Goal: Task Accomplishment & Management: Use online tool/utility

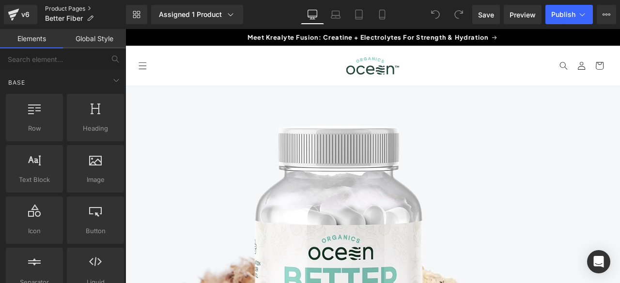
click at [55, 8] on link "Product Pages" at bounding box center [85, 9] width 81 height 8
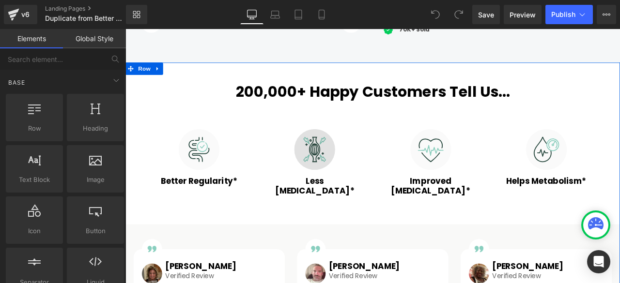
scroll to position [484, 0]
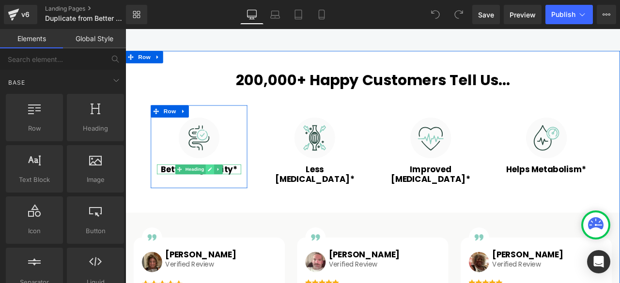
click at [223, 195] on icon at bounding box center [225, 196] width 5 height 6
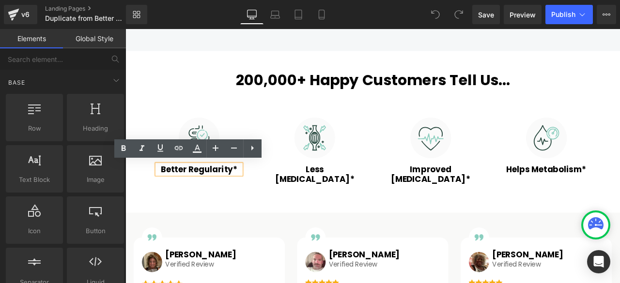
click at [203, 195] on h3 "Better Regularity*" at bounding box center [213, 196] width 100 height 12
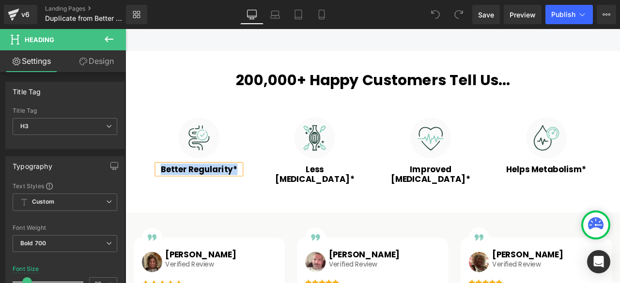
paste div
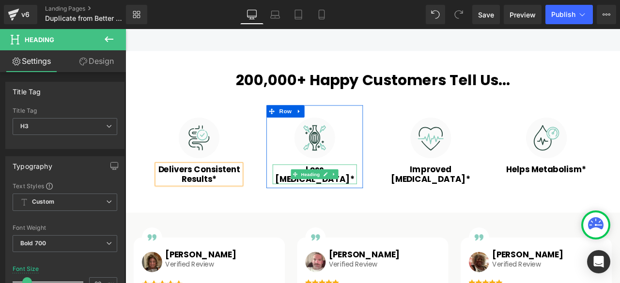
click at [310, 194] on h3 "Less Bloating*" at bounding box center [350, 201] width 100 height 23
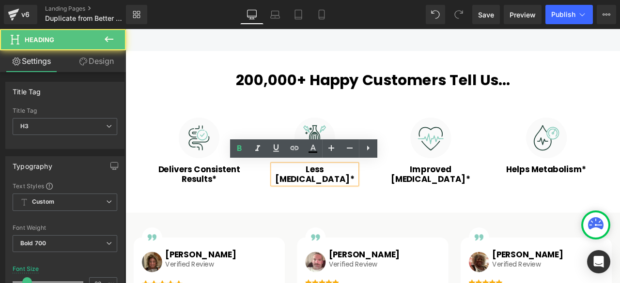
click at [332, 196] on h3 "Less Bloating*" at bounding box center [350, 201] width 100 height 23
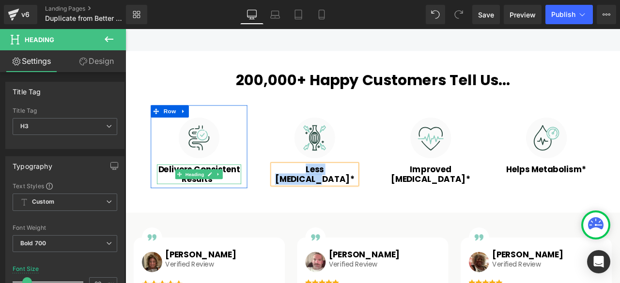
click at [174, 194] on h3 "Delivers Consistent Results*" at bounding box center [213, 201] width 100 height 23
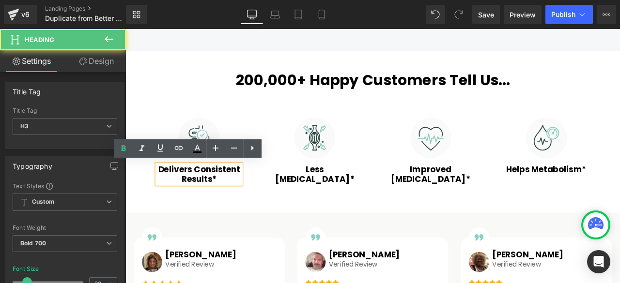
click at [174, 194] on h3 "Delivers Consistent Results*" at bounding box center [213, 201] width 100 height 23
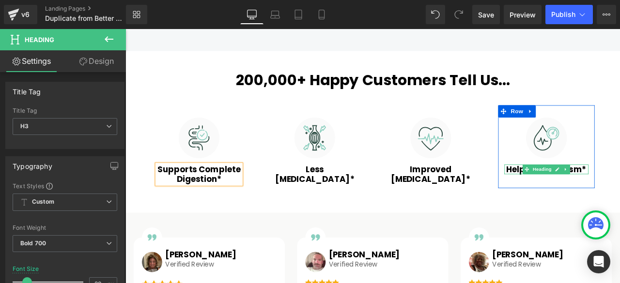
click at [581, 194] on h3 "Helps Metabolism*" at bounding box center [625, 196] width 100 height 12
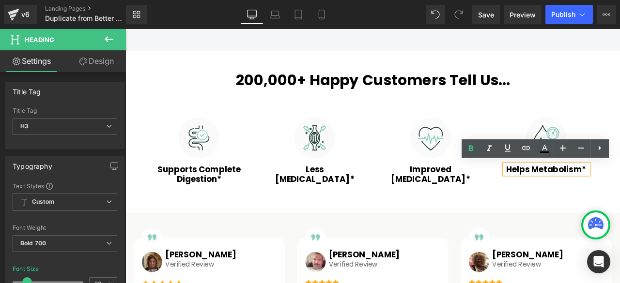
click at [583, 195] on h3 "Helps Metabolism*" at bounding box center [625, 196] width 100 height 12
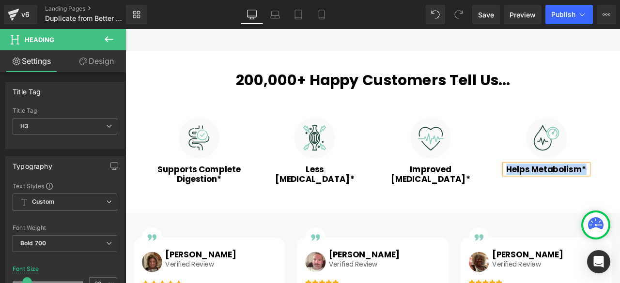
paste div
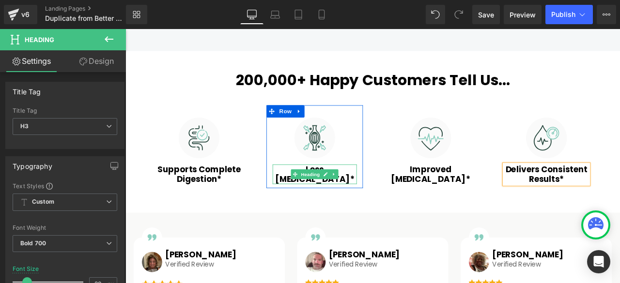
click at [309, 195] on h3 "Less Bloating*" at bounding box center [350, 201] width 100 height 23
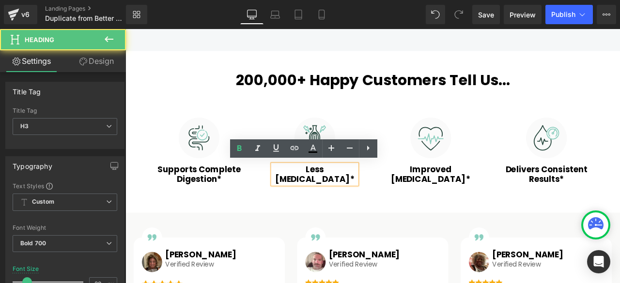
click at [312, 195] on h3 "Less Bloating*" at bounding box center [350, 201] width 100 height 23
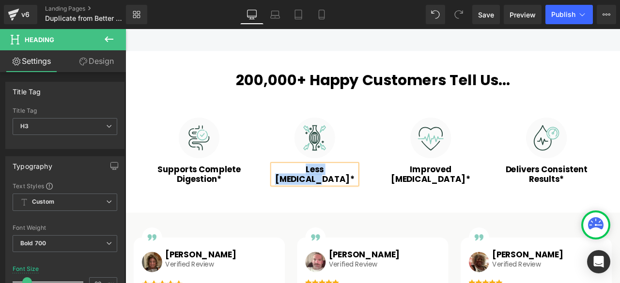
paste div
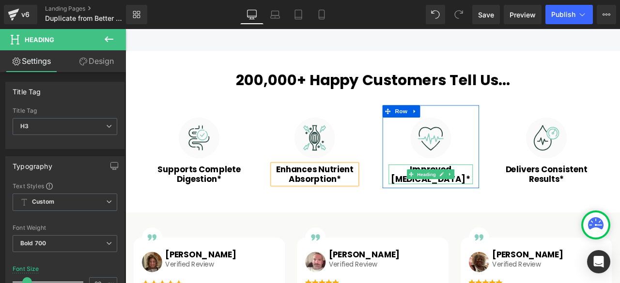
click at [471, 196] on span "Heading" at bounding box center [482, 202] width 26 height 12
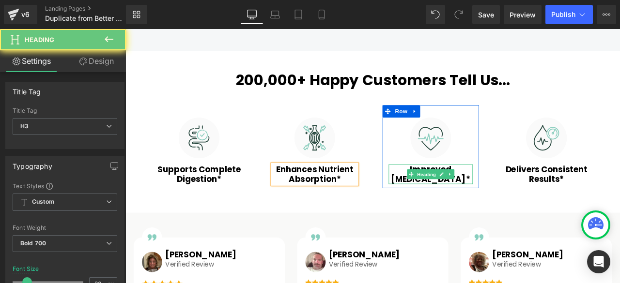
click at [445, 196] on h3 "Improved Heartburn*" at bounding box center [487, 201] width 100 height 23
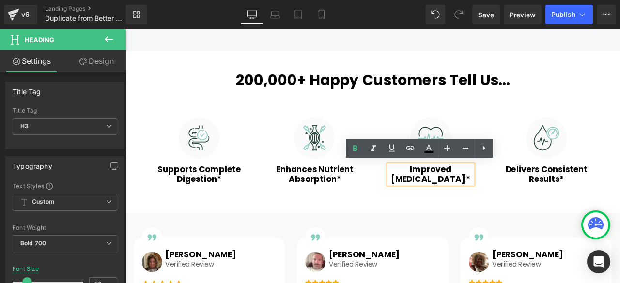
click at [459, 197] on h3 "Improved Heartburn*" at bounding box center [487, 201] width 100 height 23
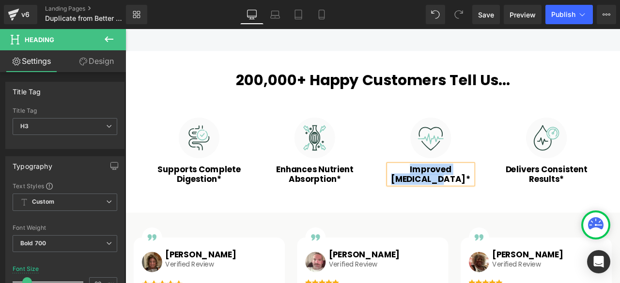
paste div
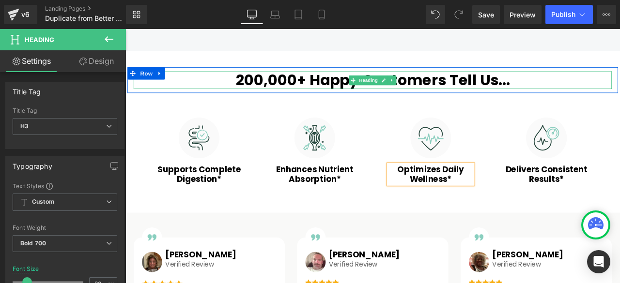
click at [562, 88] on h2 "200,000+ Happy Customers Tell Us..." at bounding box center [418, 89] width 567 height 21
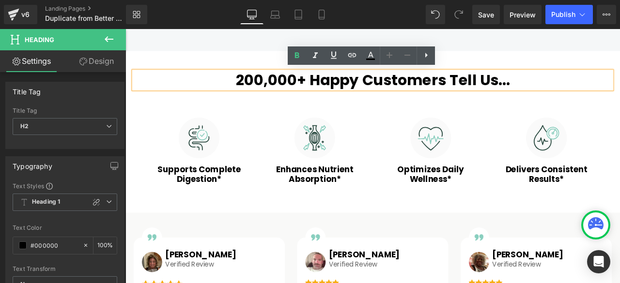
click at [563, 88] on h2 "200,000+ Happy Customers Tell Us..." at bounding box center [418, 89] width 567 height 21
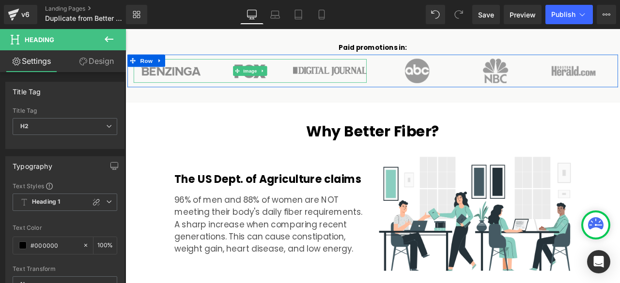
scroll to position [969, 0]
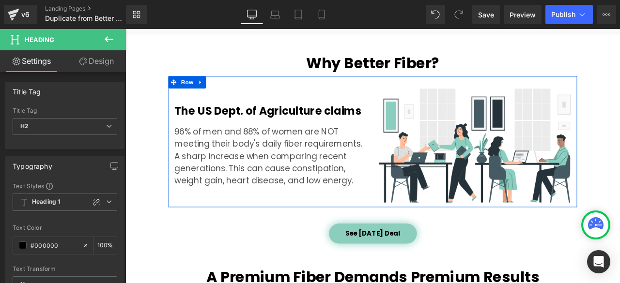
click at [125, 29] on div at bounding box center [125, 29] width 0 height 0
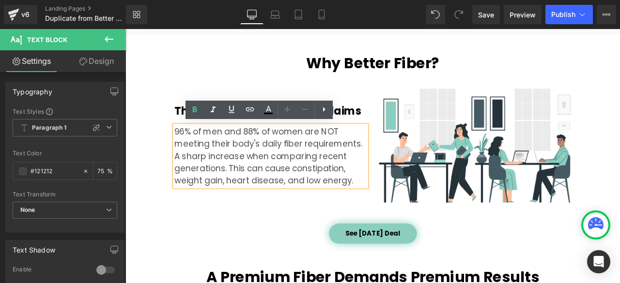
click at [187, 180] on p "96% of men and 88% of women are NOT meeting their body's daily fiber requiremen…" at bounding box center [298, 180] width 228 height 73
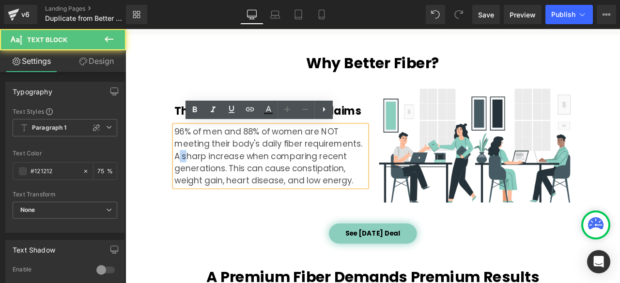
drag, startPoint x: 184, startPoint y: 178, endPoint x: 192, endPoint y: 184, distance: 10.5
click at [192, 184] on p "96% of men and 88% of women are NOT meeting their body's daily fiber requiremen…" at bounding box center [298, 180] width 228 height 73
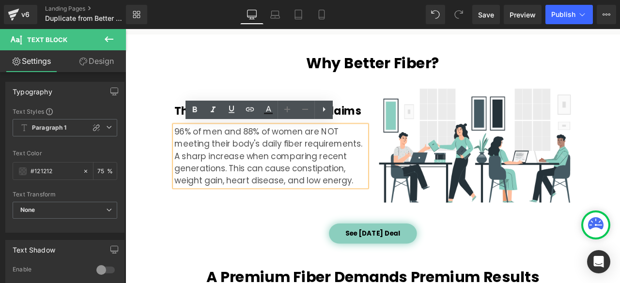
click at [184, 183] on p "96% of men and 88% of women are NOT meeting their body's daily fiber requiremen…" at bounding box center [298, 180] width 228 height 73
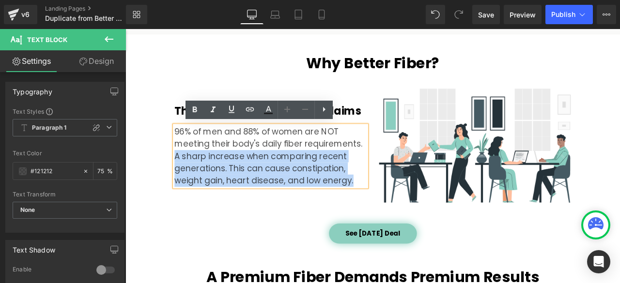
drag, startPoint x: 183, startPoint y: 183, endPoint x: 404, endPoint y: 220, distance: 224.5
click at [404, 220] on div "The US Dept. of Agriculture claims Heading 96% of men and 88% of women are NOT …" at bounding box center [297, 168] width 242 height 136
paste div
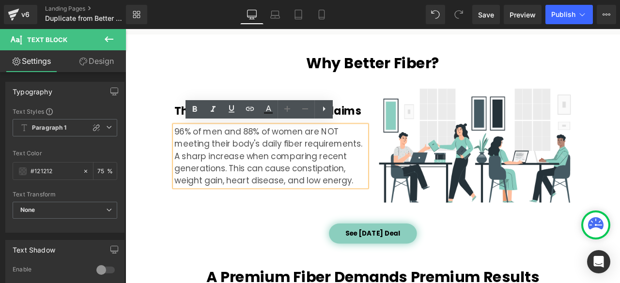
scroll to position [962, 0]
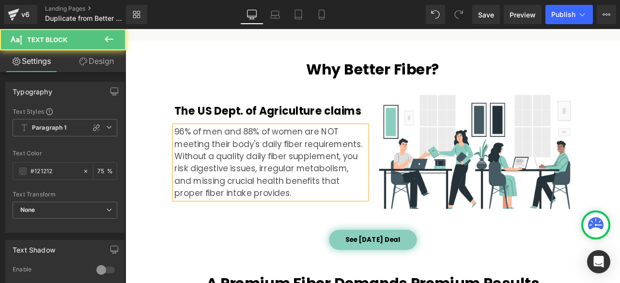
click at [283, 159] on p "96% of men and 88% of women are NOT meeting their body's daily fiber requiremen…" at bounding box center [298, 187] width 228 height 87
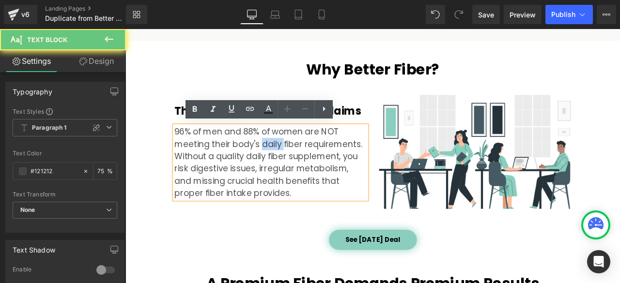
click at [299, 163] on p "96% of men and 88% of women are NOT meeting their body's daily fiber requiremen…" at bounding box center [298, 187] width 228 height 87
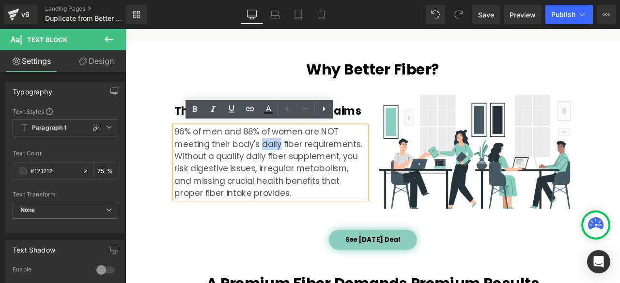
drag, startPoint x: 283, startPoint y: 164, endPoint x: 302, endPoint y: 163, distance: 18.9
click at [302, 163] on p "96% of men and 88% of women are NOT meeting their body's daily fiber requiremen…" at bounding box center [298, 187] width 228 height 87
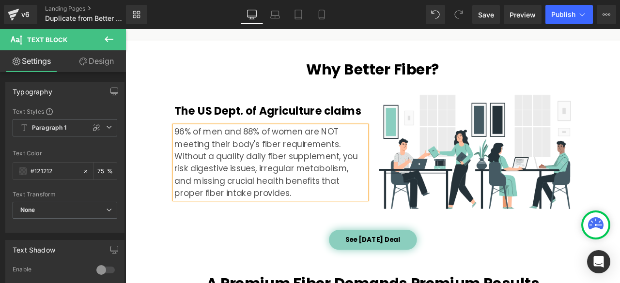
click at [273, 239] on div "The US Dept. of Agriculture claims Heading 96% of men and 88% of women are NOT …" at bounding box center [297, 175] width 242 height 136
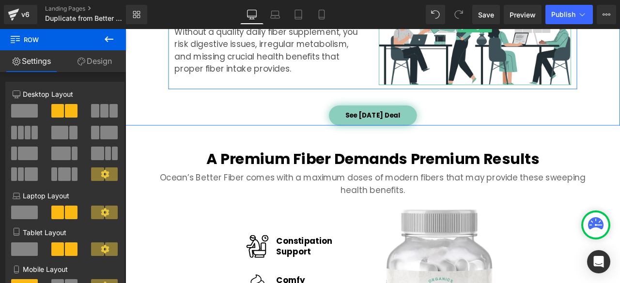
scroll to position [1123, 0]
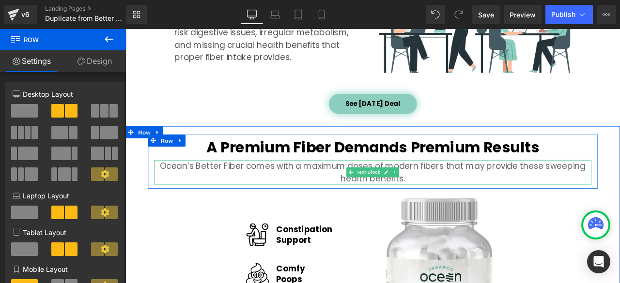
click at [265, 190] on p "Ocean’s Better Fiber comes with a maximum doses of modern fibers that may provi…" at bounding box center [418, 199] width 518 height 29
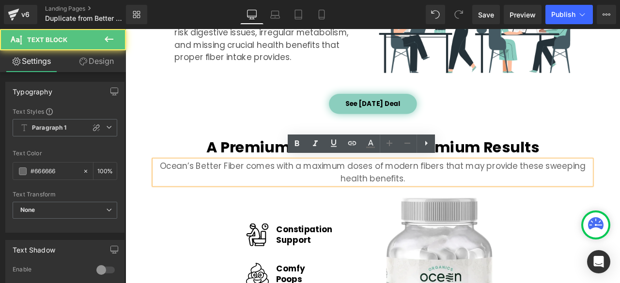
click at [266, 190] on p "Ocean’s Better Fiber comes with a maximum doses of modern fibers that may provi…" at bounding box center [418, 199] width 518 height 29
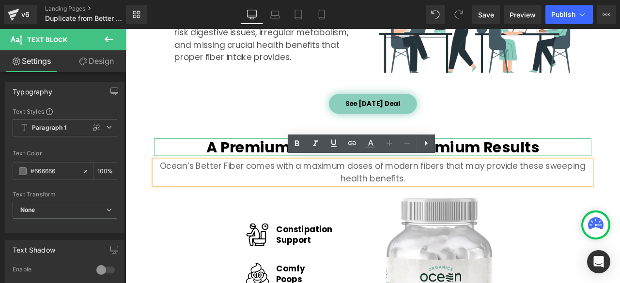
click at [270, 163] on h2 "A Premium Fiber Demands Premium Results" at bounding box center [418, 169] width 518 height 21
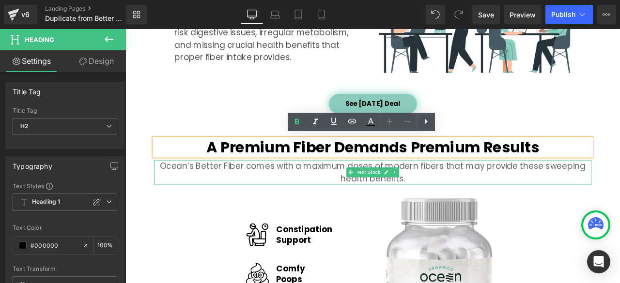
click at [267, 192] on p "Ocean’s Better Fiber comes with a maximum doses of modern fibers that may provi…" at bounding box center [418, 199] width 518 height 29
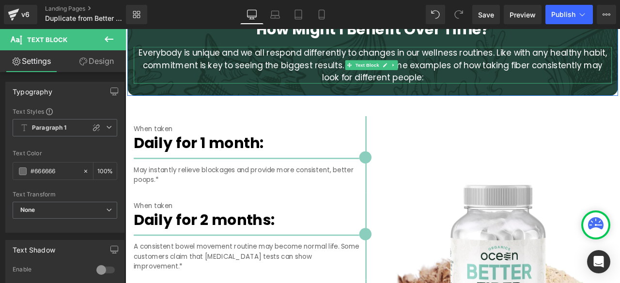
scroll to position [1688, 0]
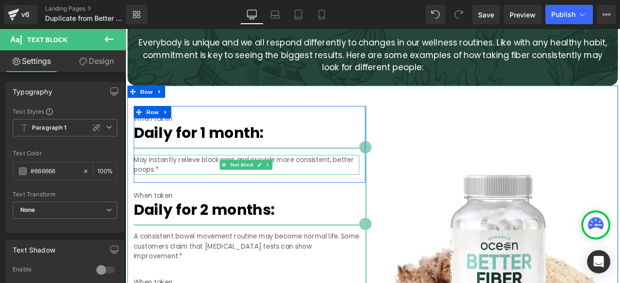
click at [148, 182] on p "May instantly relieve blockages and provide more consistent, better poops.*" at bounding box center [268, 190] width 267 height 23
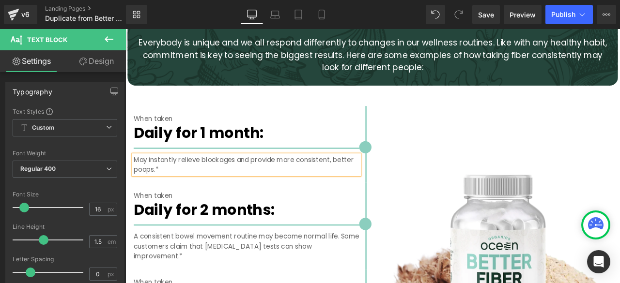
click at [148, 182] on p "May instantly relieve blockages and provide more consistent, better poops.*" at bounding box center [268, 190] width 267 height 23
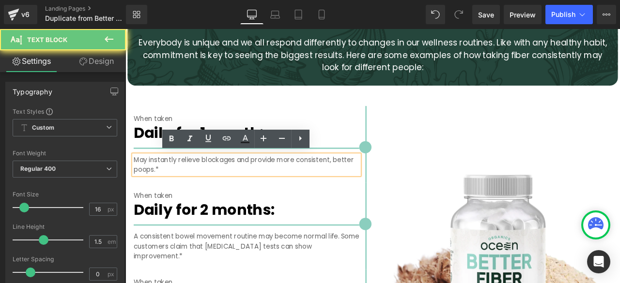
click at [148, 183] on p "May instantly relieve blockages and provide more consistent, better poops.*" at bounding box center [268, 190] width 267 height 23
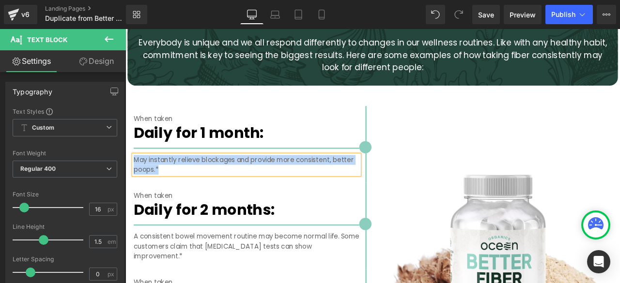
paste div
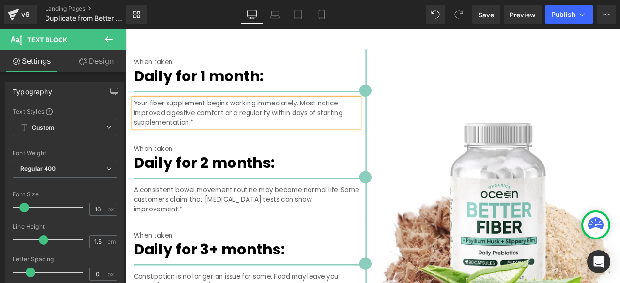
scroll to position [1769, 0]
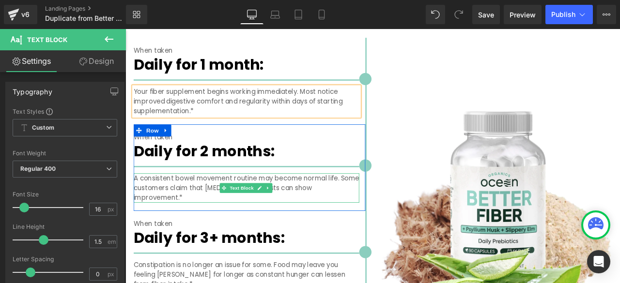
click at [165, 212] on p "A consistent bowel movement routine may become normal life. Some customers clai…" at bounding box center [268, 218] width 267 height 35
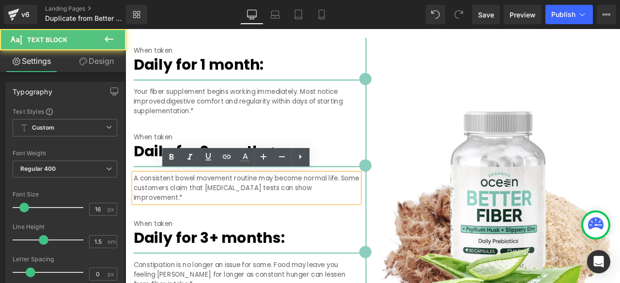
click at [172, 207] on p "A consistent bowel movement routine may become normal life. Some customers clai…" at bounding box center [268, 218] width 267 height 35
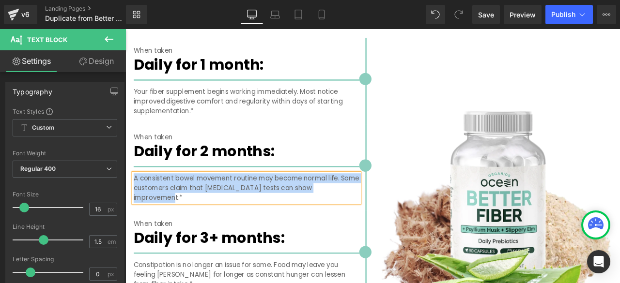
paste div
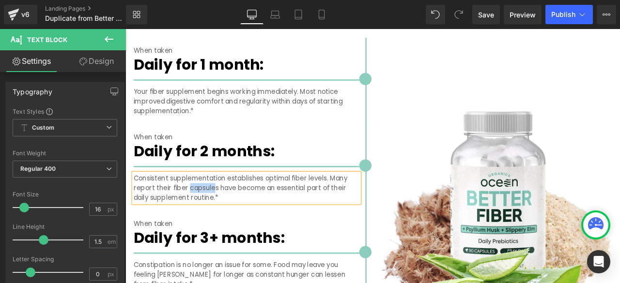
drag, startPoint x: 227, startPoint y: 215, endPoint x: 197, endPoint y: 218, distance: 29.7
click at [197, 218] on p "Consistent supplementation establishes optimal fiber levels. Many report their …" at bounding box center [268, 218] width 267 height 35
click at [197, 217] on p "Consistent supplementation establishes optimal fiber levels. Many report their …" at bounding box center [268, 218] width 267 height 35
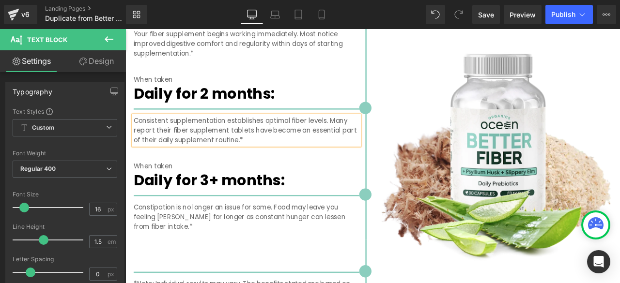
scroll to position [1850, 0]
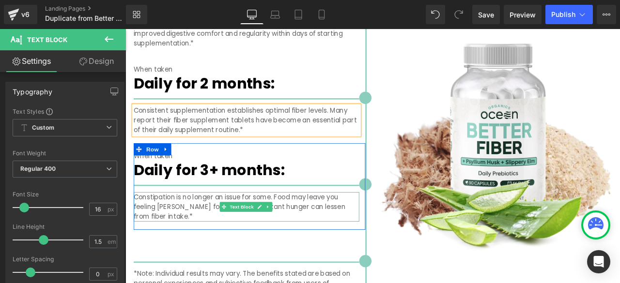
click at [151, 234] on p "Constipation is no longer an issue for some. Food may leave you feeling fuller …" at bounding box center [268, 240] width 267 height 35
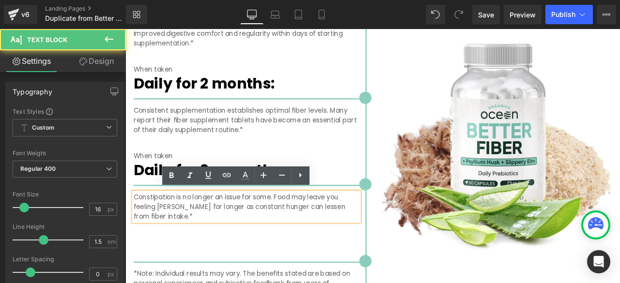
click at [151, 230] on p "Constipation is no longer an issue for some. Food may leave you feeling fuller …" at bounding box center [268, 240] width 267 height 35
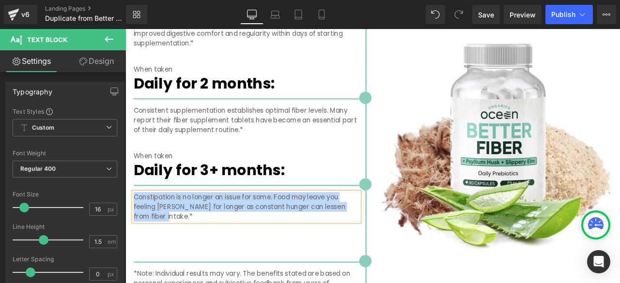
paste div
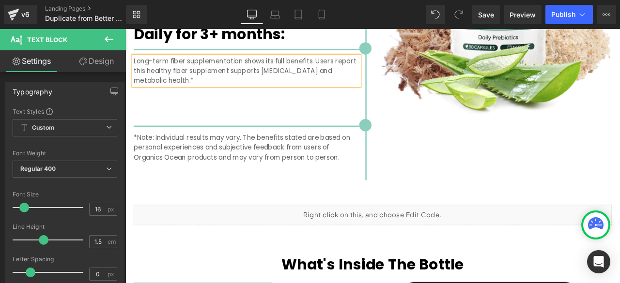
scroll to position [2092, 0]
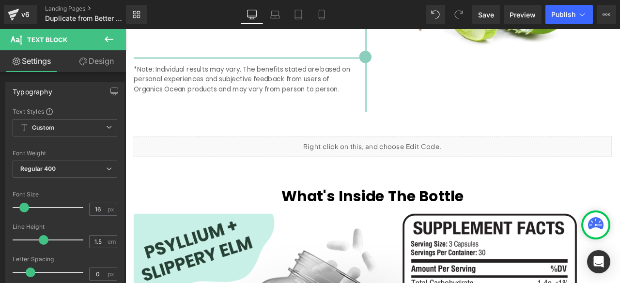
click at [387, 165] on div "Liquid" at bounding box center [418, 169] width 567 height 24
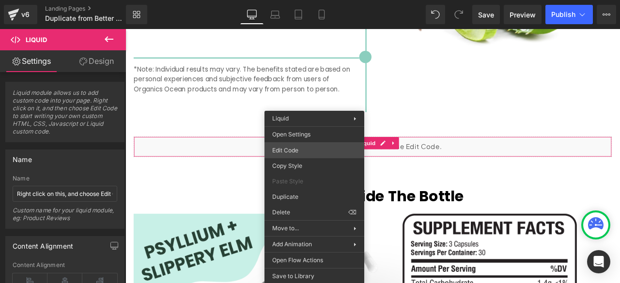
click at [306, 0] on div "Heading You are previewing how the will restyle your page. You can not edit Ele…" at bounding box center [310, 0] width 620 height 0
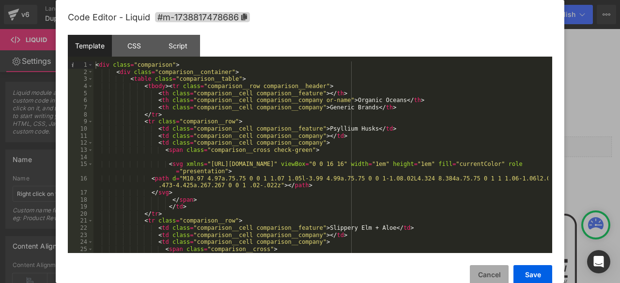
click at [491, 271] on button "Cancel" at bounding box center [489, 274] width 39 height 19
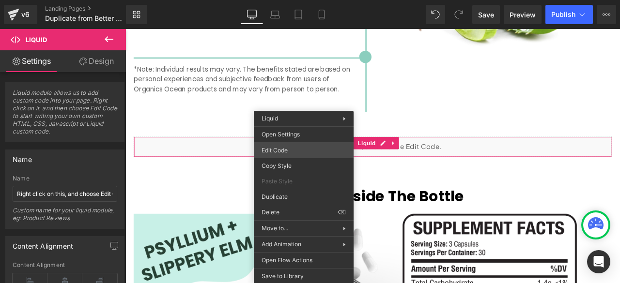
click at [295, 0] on div "Heading You are previewing how the will restyle your page. You can not edit Ele…" at bounding box center [310, 0] width 620 height 0
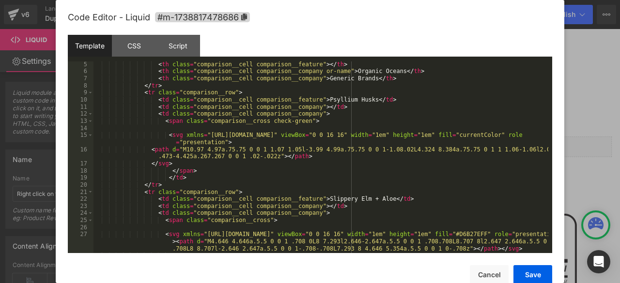
scroll to position [0, 0]
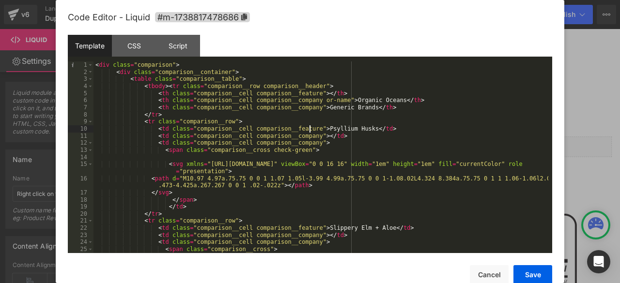
click at [310, 129] on div "< div class = "comparison" > < div class = "comparison__container" > < table cl…" at bounding box center [321, 165] width 455 height 206
drag, startPoint x: 309, startPoint y: 129, endPoint x: 354, endPoint y: 132, distance: 45.1
click at [354, 132] on div "< div class = "comparison" > < div class = "comparison__container" > < table cl…" at bounding box center [321, 165] width 455 height 206
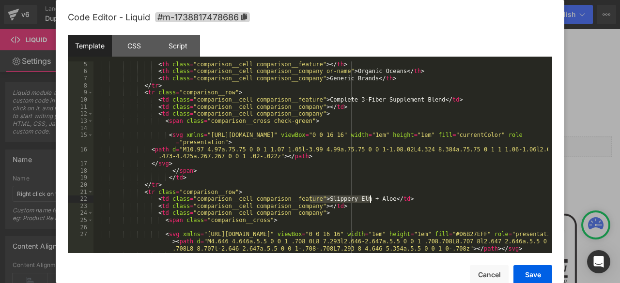
drag, startPoint x: 310, startPoint y: 201, endPoint x: 370, endPoint y: 202, distance: 60.1
click at [370, 202] on div "< th class = "comparison__cell comparison__feature" > </ th > < th class = "com…" at bounding box center [321, 164] width 455 height 206
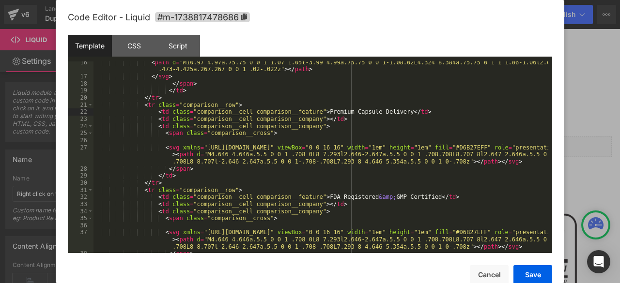
scroll to position [145, 0]
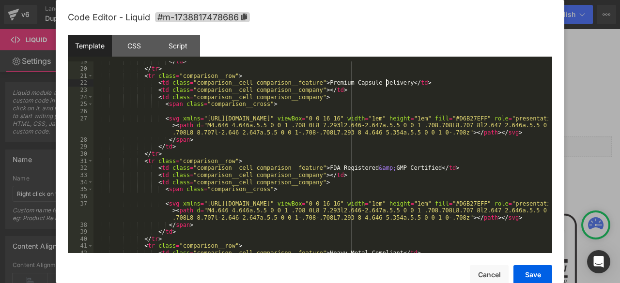
click at [384, 84] on div "</ td > </ tr > < tr class = "comparison__row" > < td class = "comparison__cell…" at bounding box center [321, 161] width 455 height 206
drag, startPoint x: 385, startPoint y: 85, endPoint x: 308, endPoint y: 85, distance: 77.0
click at [308, 85] on div "</ td > </ tr > < tr class = "comparison__row" > < td class = "comparison__cell…" at bounding box center [321, 161] width 455 height 206
click at [521, 270] on button "Save" at bounding box center [533, 274] width 39 height 19
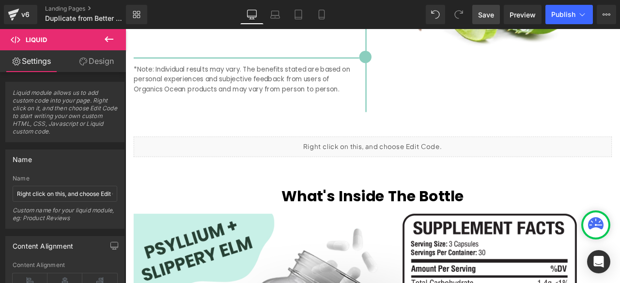
click at [486, 16] on span "Save" at bounding box center [486, 15] width 16 height 10
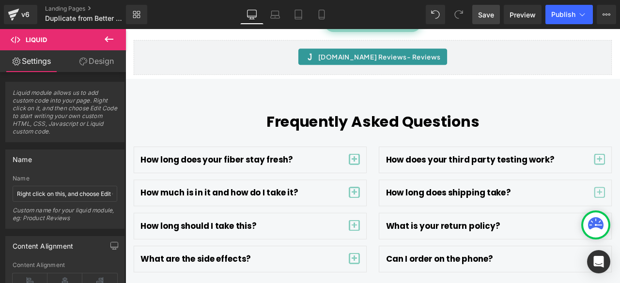
scroll to position [3868, 0]
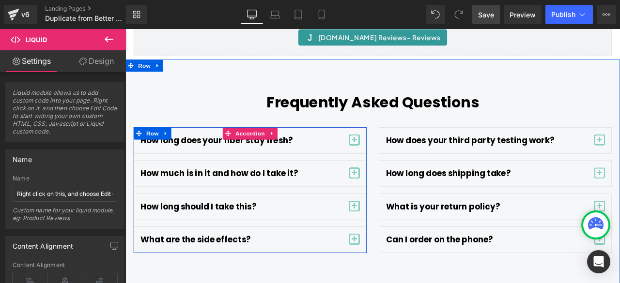
click at [397, 164] on span "button" at bounding box center [397, 164] width 0 height 0
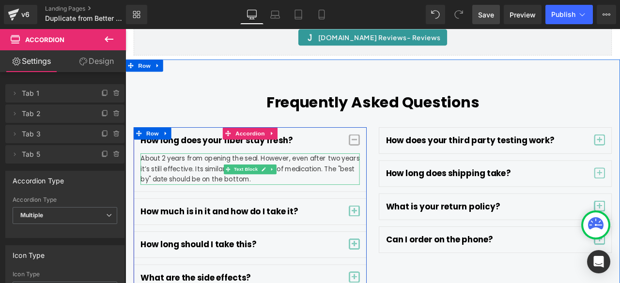
scroll to position [3949, 0]
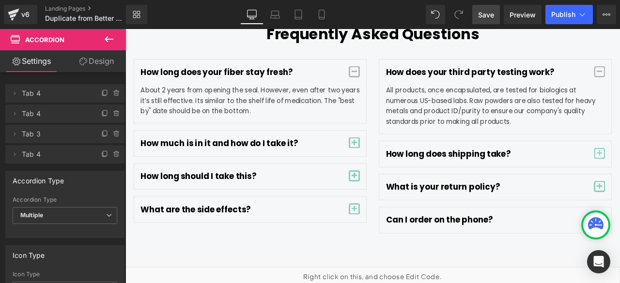
click at [486, 17] on span "Save" at bounding box center [486, 15] width 16 height 10
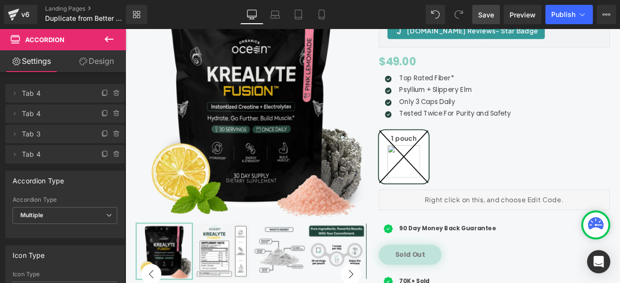
scroll to position [161, 1]
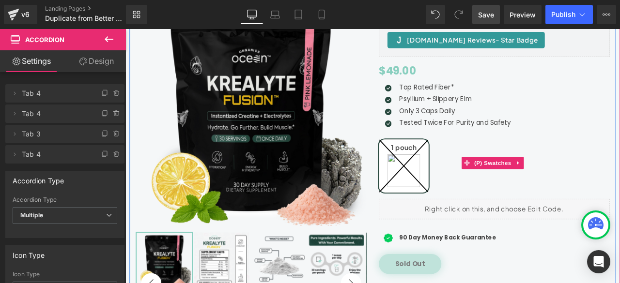
click at [438, 145] on div "1 pouch" at bounding box center [563, 187] width 274 height 85
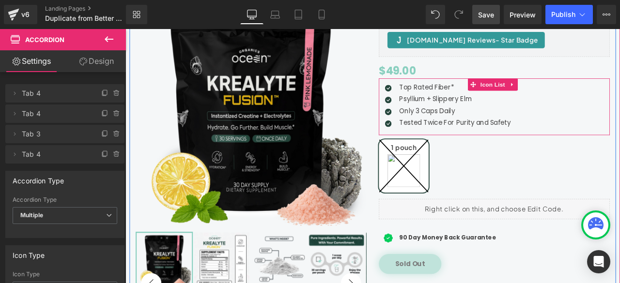
click at [445, 132] on ul "Icon Top Rated Fiber* Text Block Icon Psyllium + Slippery Elm Text Block Icon" at bounding box center [504, 121] width 156 height 56
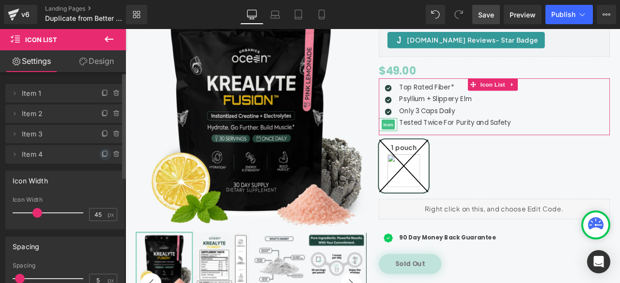
click at [101, 156] on icon at bounding box center [105, 155] width 8 height 8
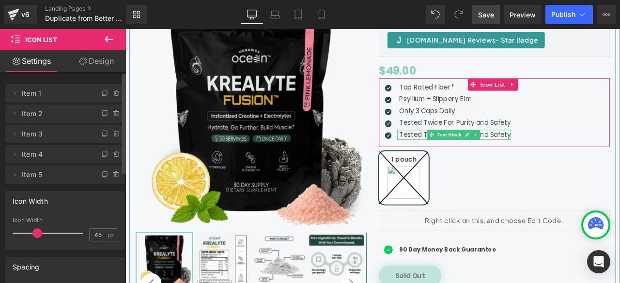
click at [454, 152] on p "Tested Twice For Purity and Safety" at bounding box center [516, 155] width 132 height 12
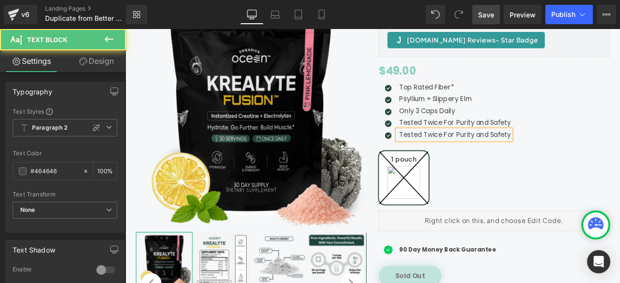
click at [458, 153] on p "Tested Twice For Purity and Safety" at bounding box center [516, 155] width 132 height 12
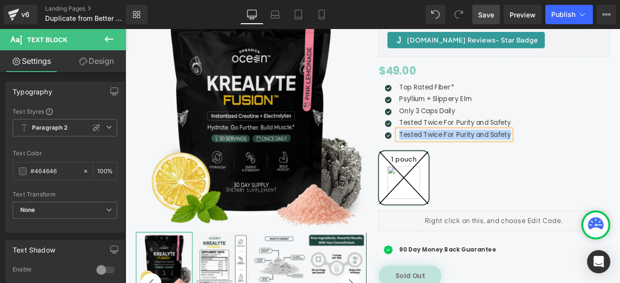
paste div
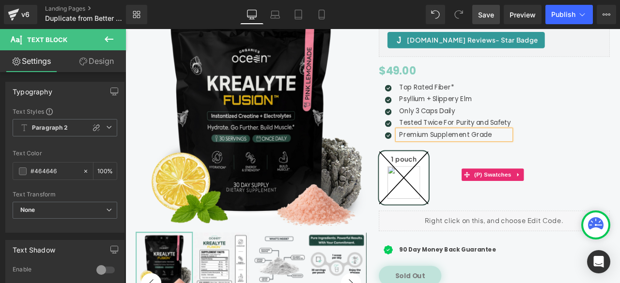
click at [620, 165] on div "1 pouch" at bounding box center [563, 201] width 274 height 85
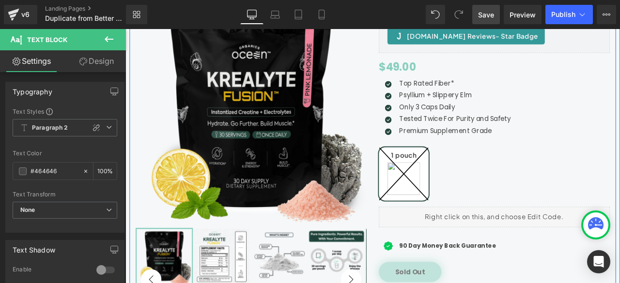
scroll to position [80, 1]
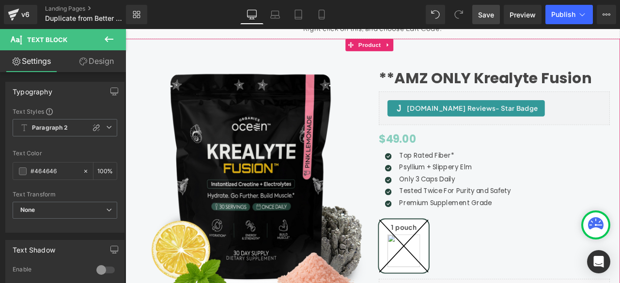
click at [474, 49] on div "**AMZ ONLY Krealyte Fusion (P) Title Judge.me Reviews - Star Badge Judge.me Rev…" at bounding box center [418, 257] width 586 height 433
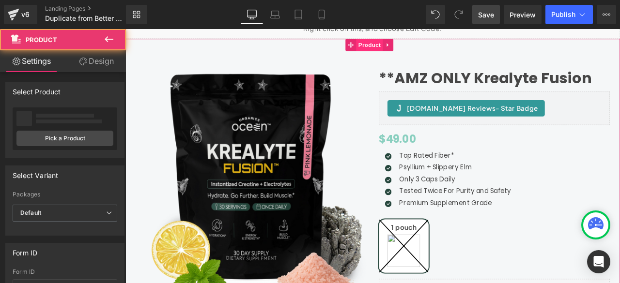
click at [413, 43] on span "Product" at bounding box center [414, 48] width 31 height 15
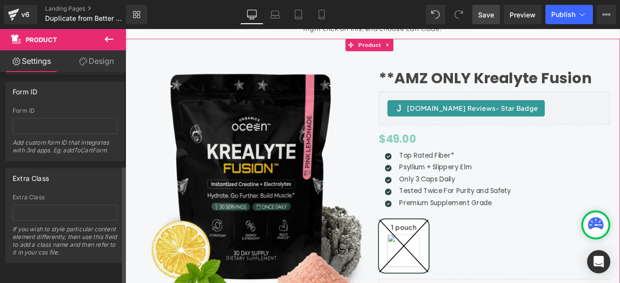
scroll to position [0, 0]
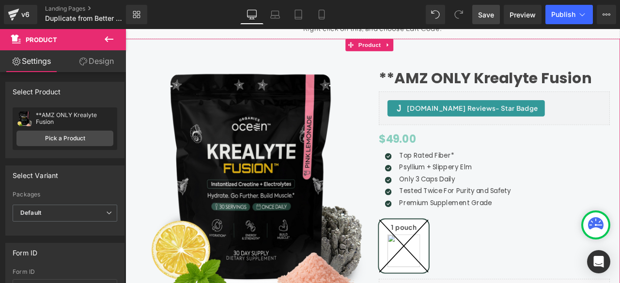
click at [85, 62] on icon at bounding box center [83, 62] width 8 height 8
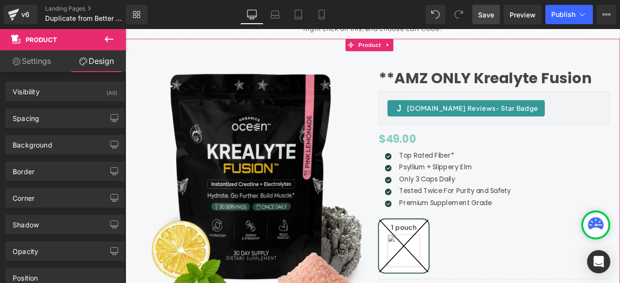
click at [27, 65] on link "Settings" at bounding box center [31, 61] width 63 height 22
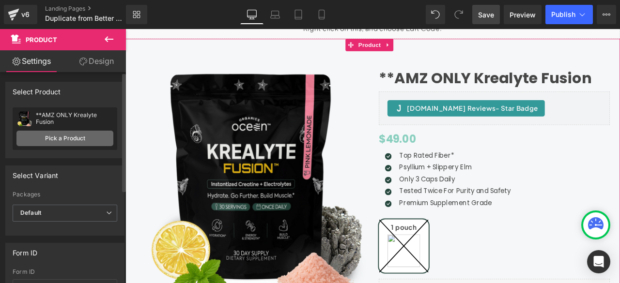
click at [64, 137] on link "Pick a Product" at bounding box center [64, 139] width 97 height 16
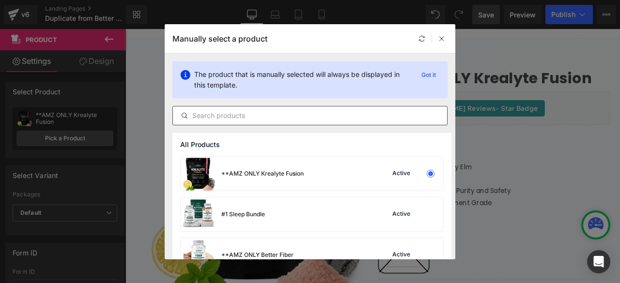
click at [230, 115] on input "text" at bounding box center [310, 116] width 274 height 12
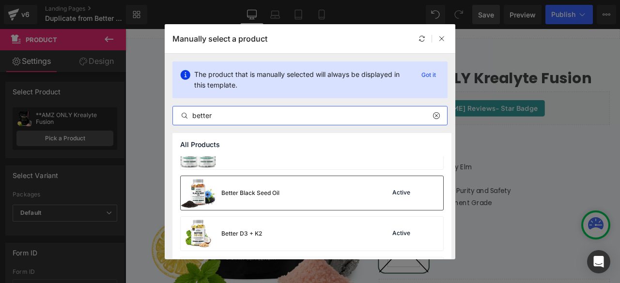
scroll to position [265, 0]
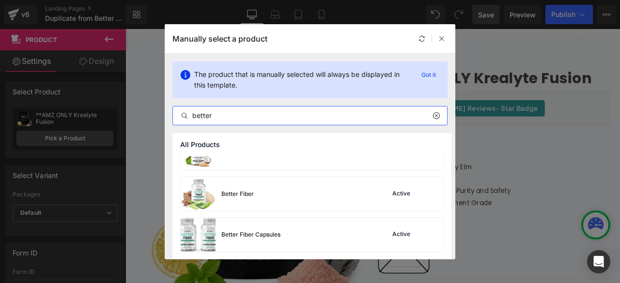
type input "better"
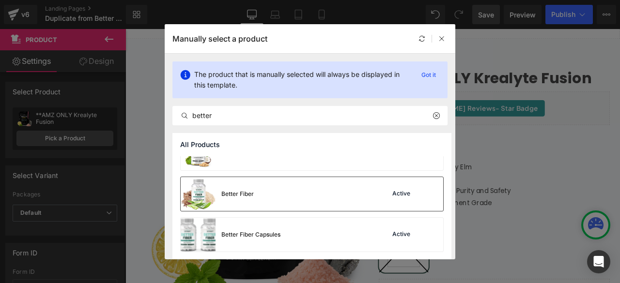
click at [278, 197] on div "Better Fiber Active" at bounding box center [312, 194] width 263 height 34
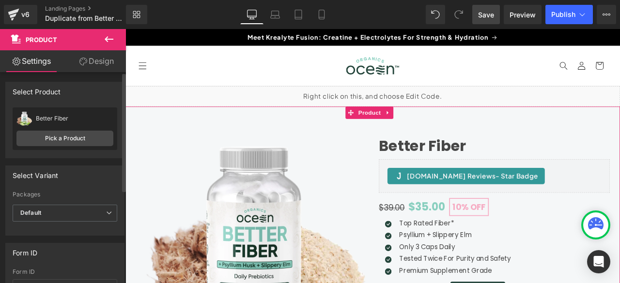
scroll to position [165, 0]
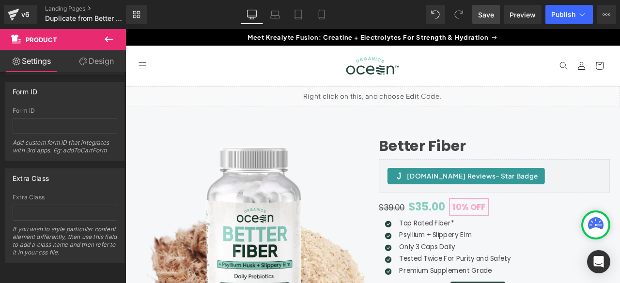
click at [111, 35] on icon at bounding box center [109, 39] width 12 height 12
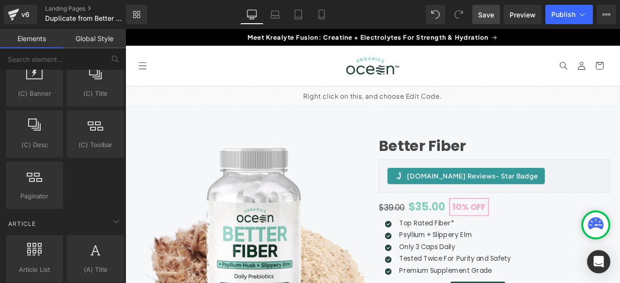
scroll to position [1961, 0]
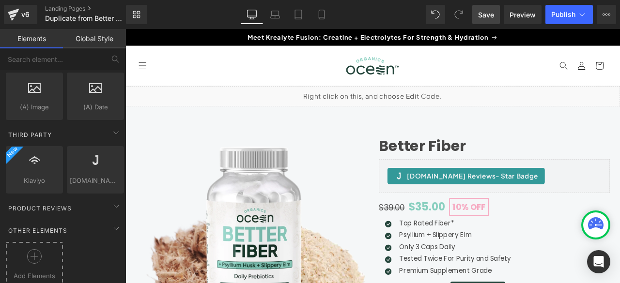
click at [28, 250] on div at bounding box center [34, 260] width 52 height 22
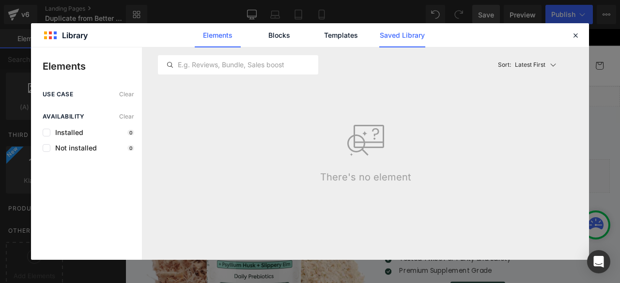
click at [405, 34] on link "Saved Library" at bounding box center [402, 35] width 46 height 24
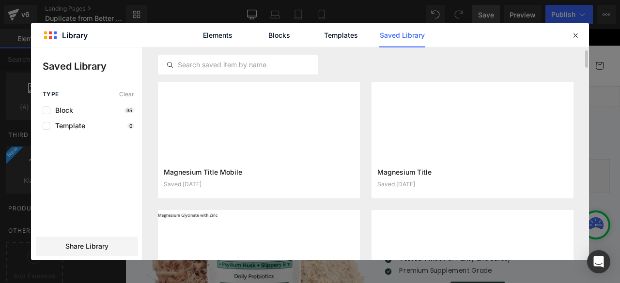
scroll to position [202, 0]
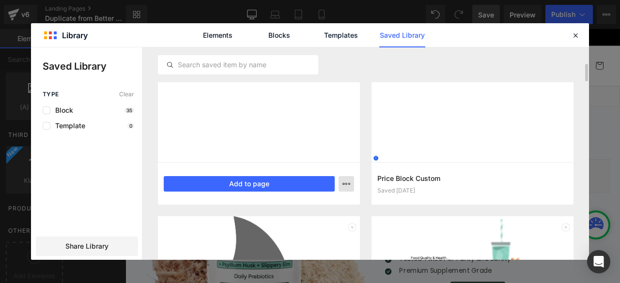
click at [350, 186] on icon "button" at bounding box center [347, 184] width 8 height 8
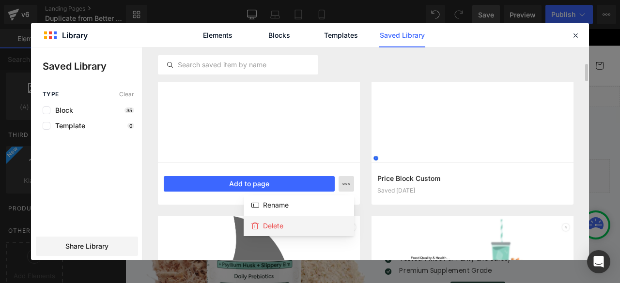
click at [313, 225] on div "Delete" at bounding box center [299, 226] width 110 height 20
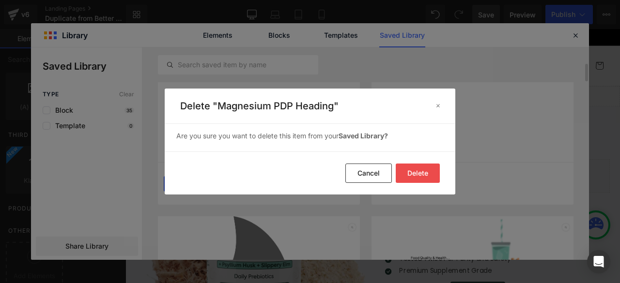
click at [419, 173] on button "Delete" at bounding box center [418, 173] width 44 height 19
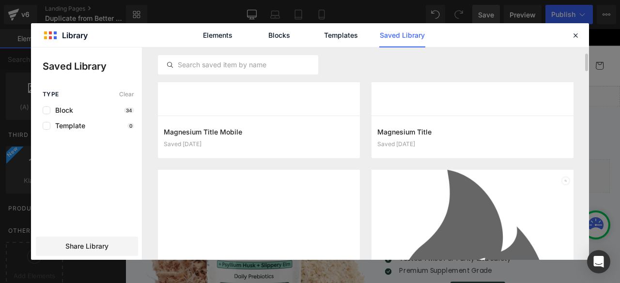
scroll to position [0, 0]
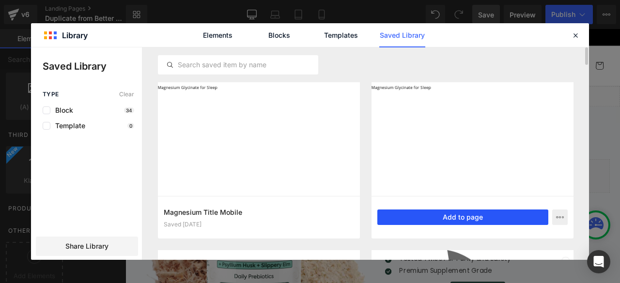
click at [421, 214] on button "Add to page" at bounding box center [462, 218] width 171 height 16
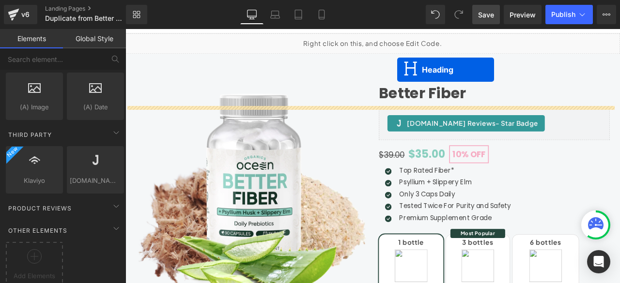
scroll to position [0, 1]
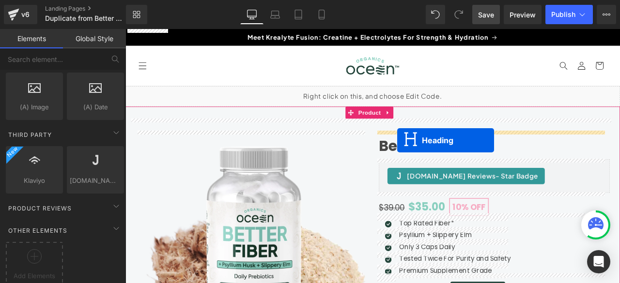
drag, startPoint x: 390, startPoint y: 88, endPoint x: 446, endPoint y: 161, distance: 92.3
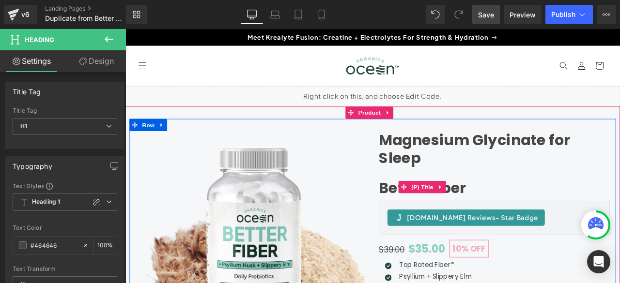
click at [524, 218] on h1 "Better Fiber" at bounding box center [563, 216] width 274 height 33
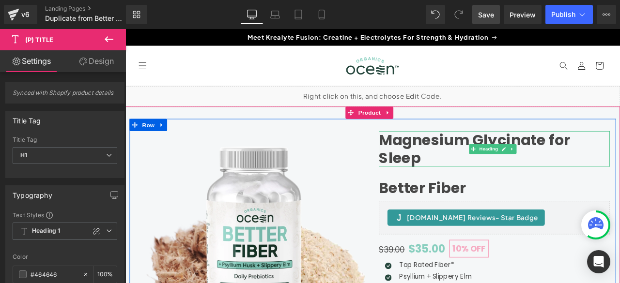
click at [464, 153] on h1 "Magnesium Glycinate for Sleep" at bounding box center [563, 171] width 274 height 42
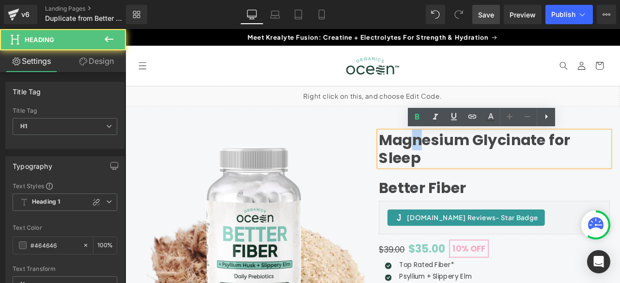
click at [467, 168] on h1 "Magnesium Glycinate for Sleep" at bounding box center [563, 171] width 274 height 42
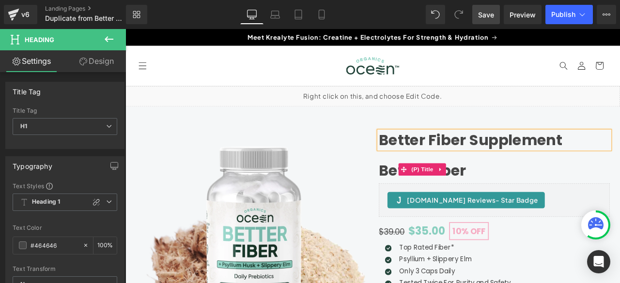
click at [550, 198] on h1 "Better Fiber" at bounding box center [563, 195] width 274 height 33
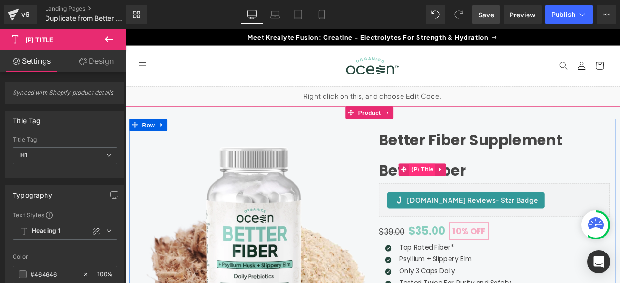
click at [474, 194] on span "(P) Title" at bounding box center [477, 195] width 31 height 15
click at [508, 197] on link "Better Fiber" at bounding box center [477, 197] width 103 height 21
click at [465, 194] on span "(P) Title" at bounding box center [477, 195] width 31 height 15
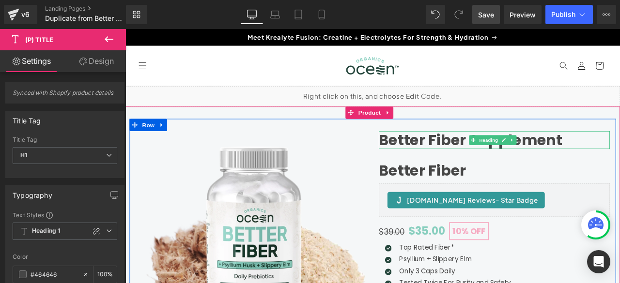
click at [467, 152] on h1 "Better Fiber Supplement" at bounding box center [563, 160] width 274 height 21
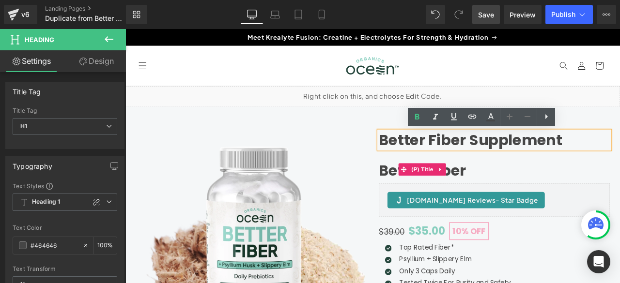
click at [517, 198] on link "Better Fiber" at bounding box center [477, 197] width 103 height 21
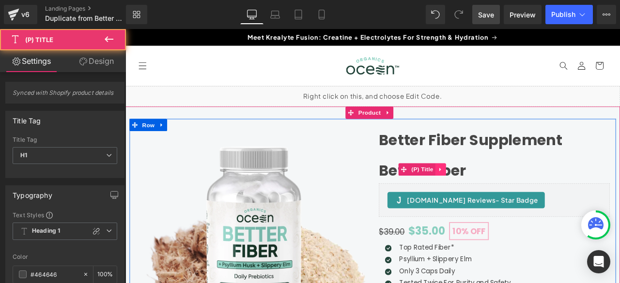
click at [496, 193] on icon at bounding box center [499, 195] width 7 height 7
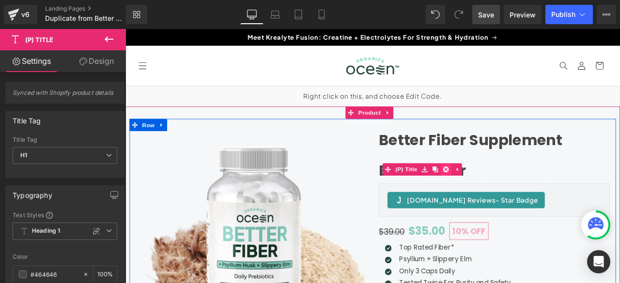
click at [502, 193] on icon at bounding box center [505, 195] width 7 height 7
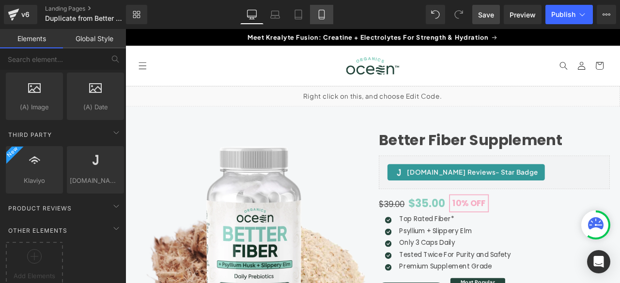
click at [327, 15] on link "Mobile" at bounding box center [321, 14] width 23 height 19
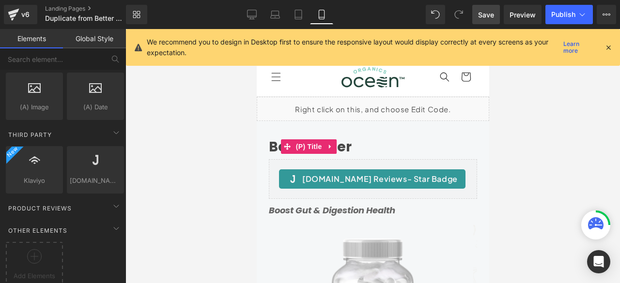
click at [607, 50] on icon at bounding box center [608, 47] width 9 height 9
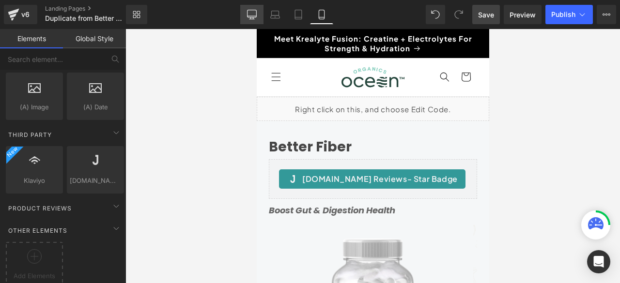
click at [249, 16] on icon at bounding box center [251, 16] width 9 height 0
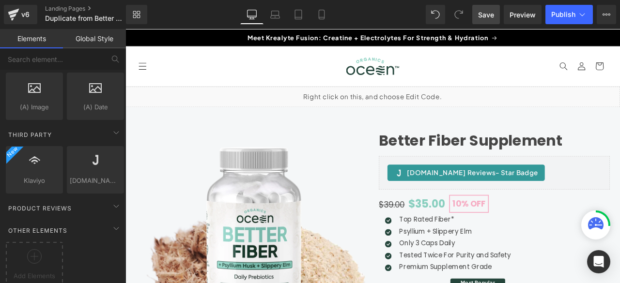
scroll to position [68, 1]
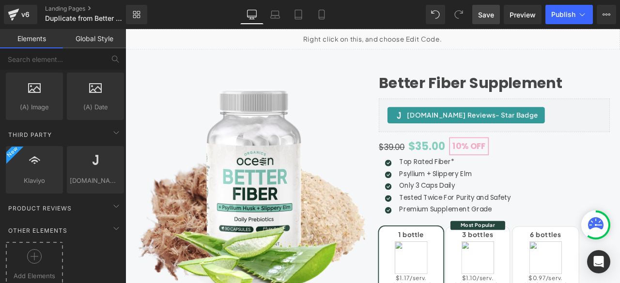
click at [29, 250] on div at bounding box center [34, 260] width 52 height 22
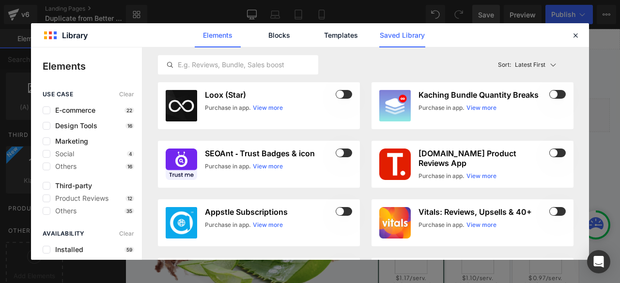
click at [405, 35] on link "Saved Library" at bounding box center [402, 35] width 46 height 24
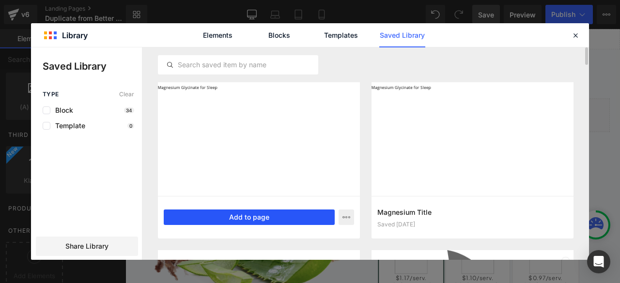
click at [243, 218] on button "Add to page" at bounding box center [249, 218] width 171 height 16
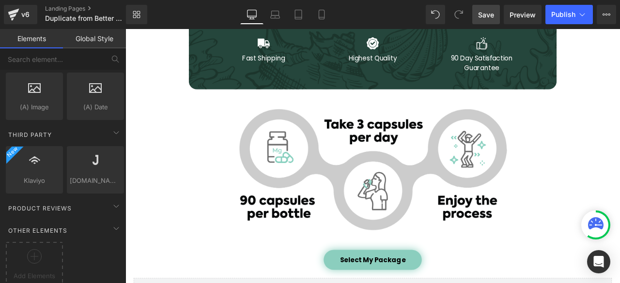
scroll to position [4231, 1]
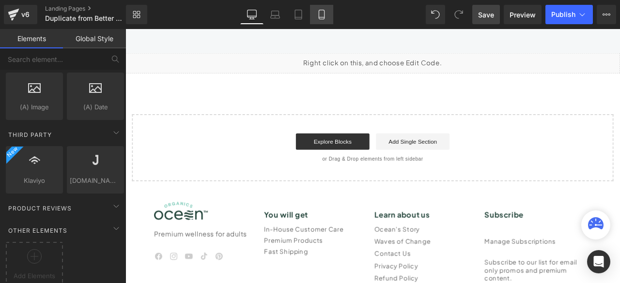
click at [318, 16] on icon at bounding box center [322, 15] width 10 height 10
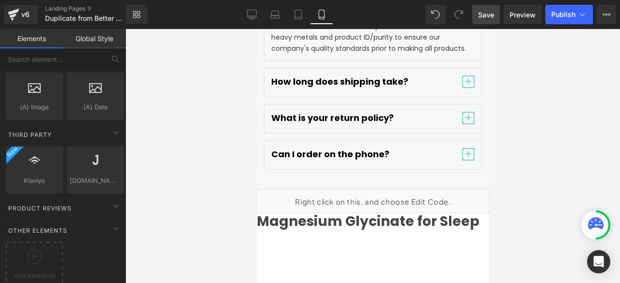
scroll to position [5552, 1]
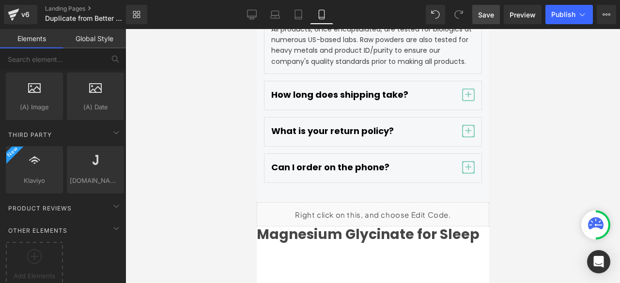
click at [288, 227] on h1 "Magnesium Glycinate for Sleep" at bounding box center [372, 235] width 233 height 16
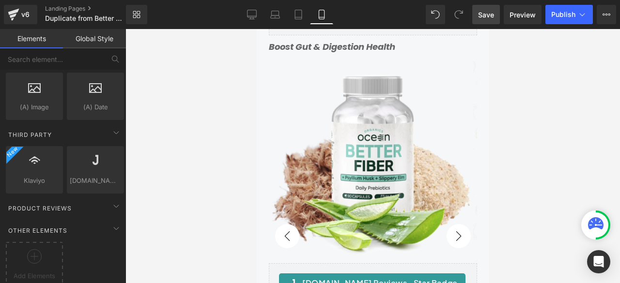
scroll to position [62, 1]
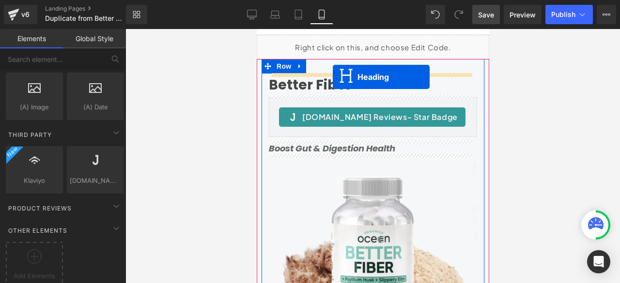
drag, startPoint x: 348, startPoint y: 221, endPoint x: 330, endPoint y: 77, distance: 144.9
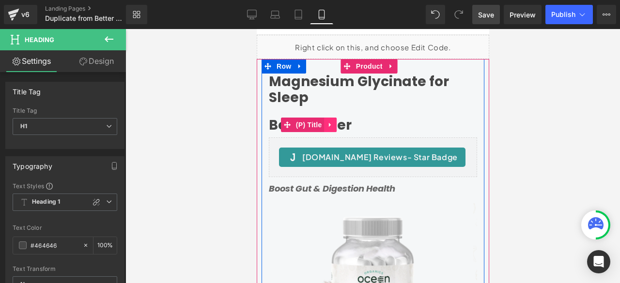
click at [327, 126] on icon at bounding box center [330, 125] width 7 height 7
click at [336, 125] on icon at bounding box center [336, 125] width 7 height 7
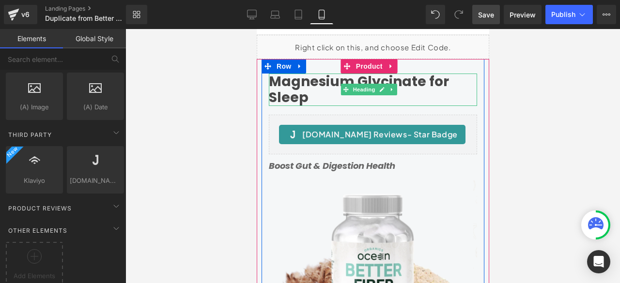
click at [306, 90] on h1 "Magnesium Glycinate for Sleep" at bounding box center [372, 90] width 208 height 32
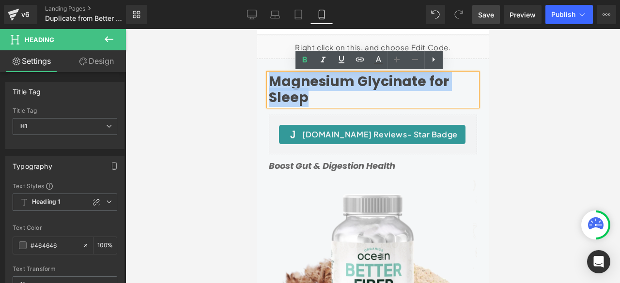
scroll to position [62, 0]
drag, startPoint x: 310, startPoint y: 100, endPoint x: 259, endPoint y: 85, distance: 53.4
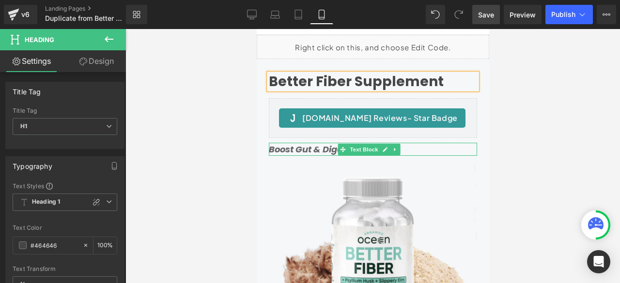
click at [289, 146] on icon "Boost Gut & Digestion Health" at bounding box center [331, 149] width 126 height 12
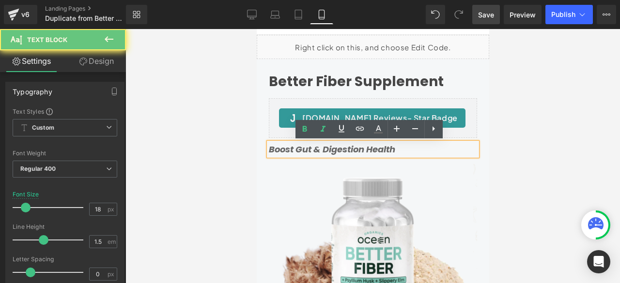
click at [303, 149] on icon "Boost Gut & Digestion Health" at bounding box center [331, 149] width 126 height 12
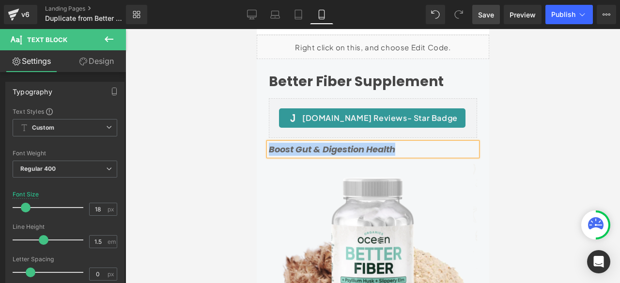
paste div
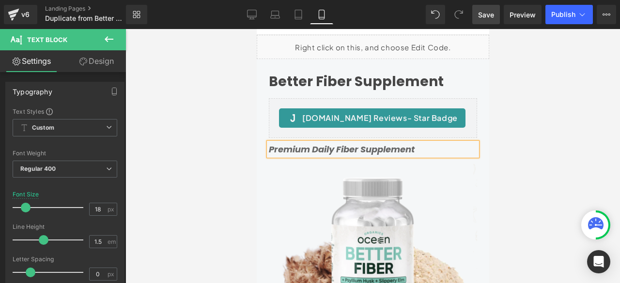
click at [475, 133] on div "Better Fiber Supplement Heading Judge.me Reviews - Star Badge Judge.me Reviews …" at bounding box center [372, 220] width 223 height 293
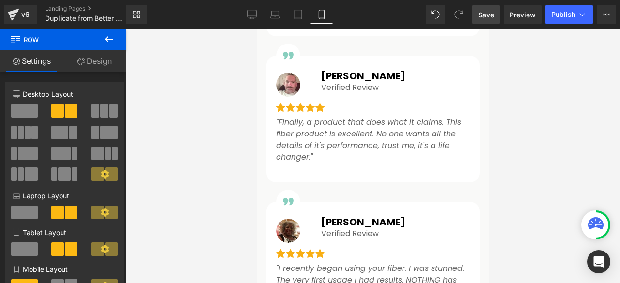
scroll to position [1354, 0]
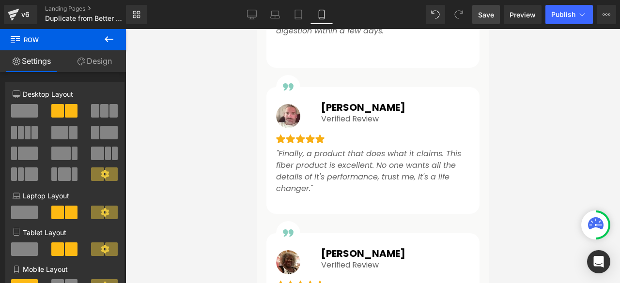
click at [484, 14] on span "Save" at bounding box center [486, 15] width 16 height 10
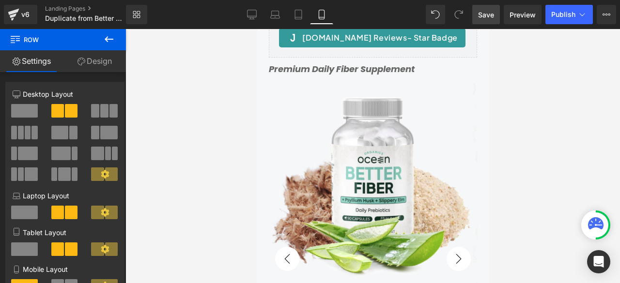
scroll to position [0, 0]
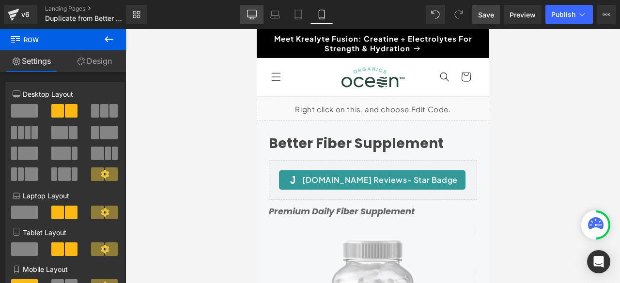
click at [258, 10] on link "Desktop" at bounding box center [251, 14] width 23 height 19
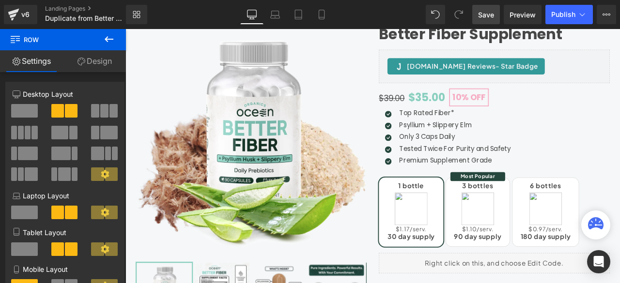
scroll to position [16, 0]
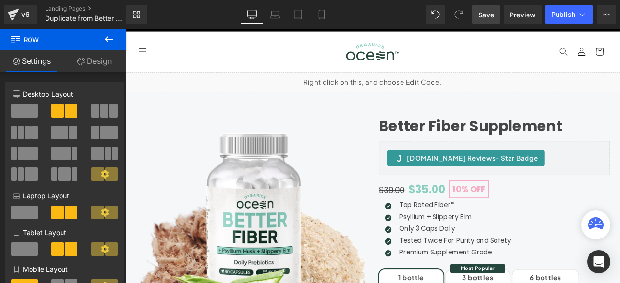
click at [482, 16] on span "Save" at bounding box center [486, 15] width 16 height 10
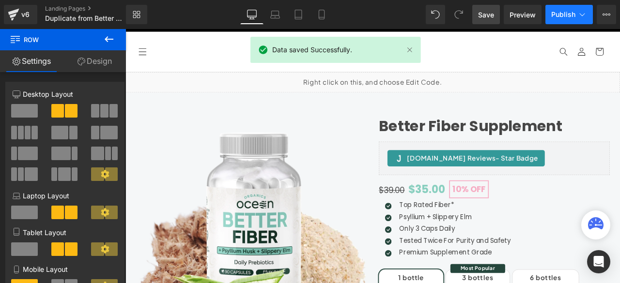
click at [585, 14] on icon at bounding box center [582, 15] width 10 height 10
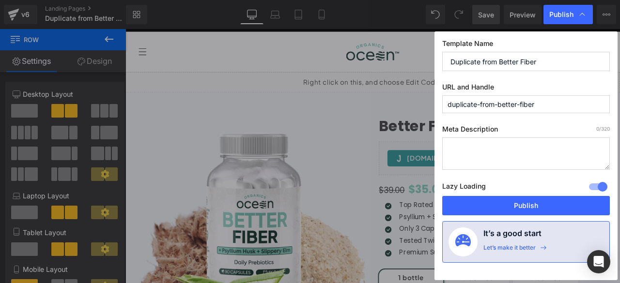
click at [556, 105] on input "duplicate-from-better-fiber" at bounding box center [526, 104] width 168 height 18
click at [547, 57] on input "Duplicate from Better Fiber" at bounding box center [526, 61] width 168 height 19
click at [499, 62] on input "Duplicate from Better Fiber" at bounding box center [526, 61] width 168 height 19
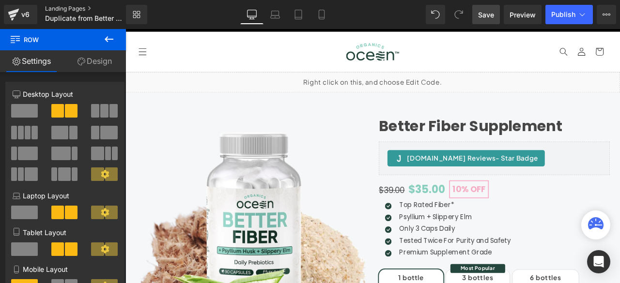
click at [68, 9] on link "Landing Pages" at bounding box center [93, 9] width 97 height 8
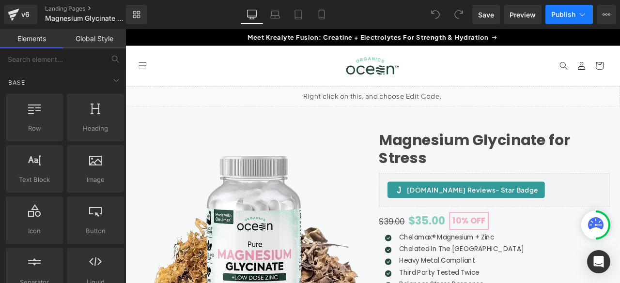
click at [582, 16] on icon at bounding box center [582, 15] width 10 height 10
click at [70, 6] on link "Landing Pages" at bounding box center [93, 9] width 97 height 8
click at [581, 15] on icon at bounding box center [582, 14] width 5 height 3
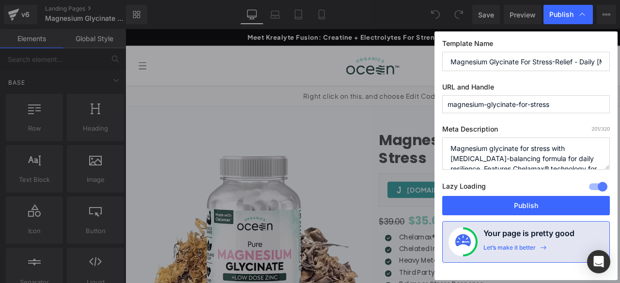
scroll to position [0, 89]
drag, startPoint x: 452, startPoint y: 60, endPoint x: 611, endPoint y: 58, distance: 159.4
click at [611, 58] on div "Template Name Magnesium Glycinate For Stress-Relief - Daily Stress Management S…" at bounding box center [526, 155] width 183 height 249
drag, startPoint x: 449, startPoint y: 104, endPoint x: 563, endPoint y: 99, distance: 114.9
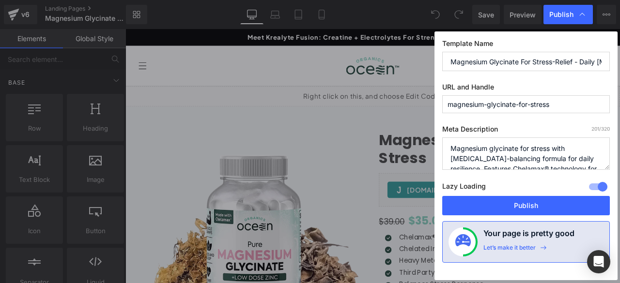
click at [563, 99] on input "magnesium-glycinate-for-stress" at bounding box center [526, 104] width 168 height 18
click at [446, 83] on label "URL and Handle" at bounding box center [526, 89] width 168 height 13
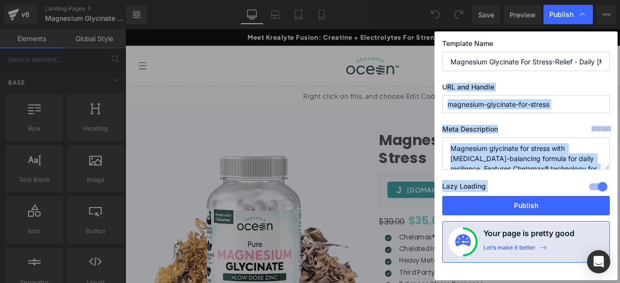
drag, startPoint x: 440, startPoint y: 87, endPoint x: 447, endPoint y: 88, distance: 6.4
click at [447, 88] on div "Template Name Magnesium Glycinate For Stress-Relief - Daily Stress Management S…" at bounding box center [526, 155] width 183 height 249
click at [439, 85] on div "Template Name Magnesium Glycinate For Stress-Relief - Daily Stress Management S…" at bounding box center [526, 155] width 183 height 249
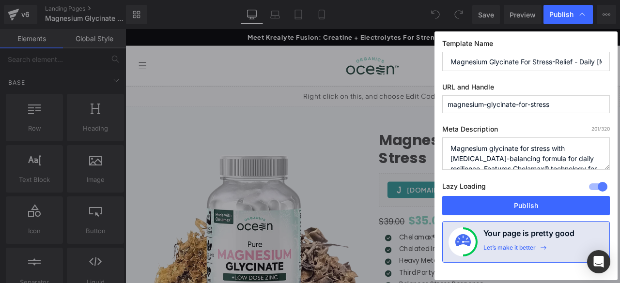
drag, startPoint x: 444, startPoint y: 87, endPoint x: 546, endPoint y: 107, distance: 104.7
click at [546, 107] on div "URL and Handle magnesium-glycinate-for-stress" at bounding box center [526, 98] width 168 height 31
copy label "URL and"
drag, startPoint x: 449, startPoint y: 101, endPoint x: 575, endPoint y: 107, distance: 126.1
click at [575, 107] on input "magnesium-glycinate-for-stress" at bounding box center [526, 104] width 168 height 18
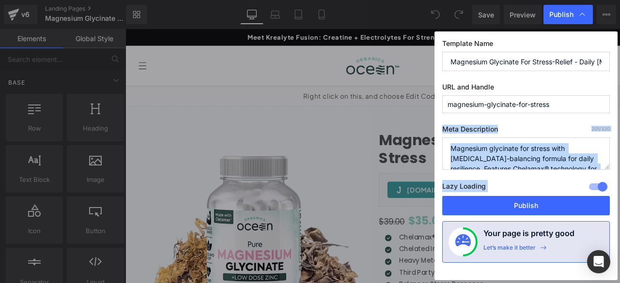
drag, startPoint x: 442, startPoint y: 126, endPoint x: 515, endPoint y: 115, distance: 73.5
click at [515, 115] on div "Template Name Magnesium Glycinate For Stress-Relief - Daily Stress Management S…" at bounding box center [526, 155] width 183 height 249
click at [457, 125] on label "Meta Description 201 /320" at bounding box center [526, 131] width 168 height 13
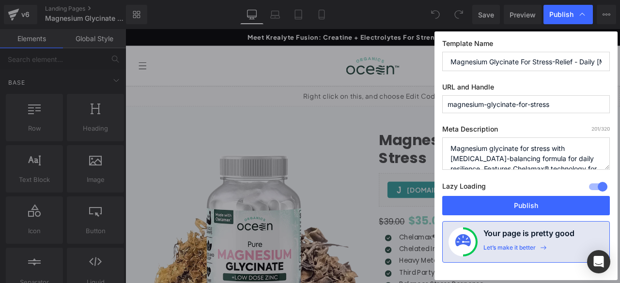
drag, startPoint x: 441, startPoint y: 128, endPoint x: 465, endPoint y: 124, distance: 24.2
click at [465, 124] on div "Template Name Magnesium Glycinate For Stress-Relief - Daily Stress Management S…" at bounding box center [526, 155] width 183 height 249
click at [442, 125] on label "Meta Description 201 /320" at bounding box center [526, 131] width 168 height 13
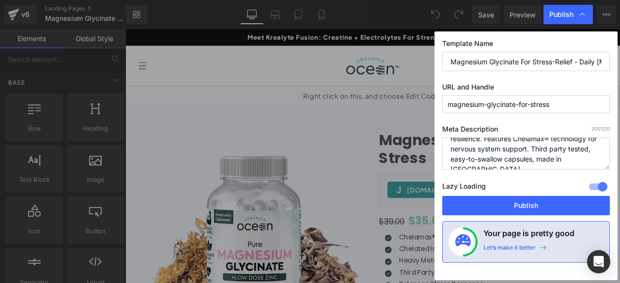
drag, startPoint x: 451, startPoint y: 147, endPoint x: 593, endPoint y: 164, distance: 143.0
click at [593, 164] on textarea "Magnesium glycinate for stress with [MEDICAL_DATA]-balancing formula for daily …" at bounding box center [526, 154] width 168 height 32
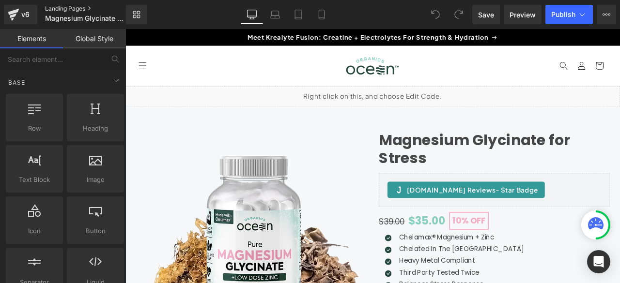
click at [54, 9] on link "Landing Pages" at bounding box center [93, 9] width 97 height 8
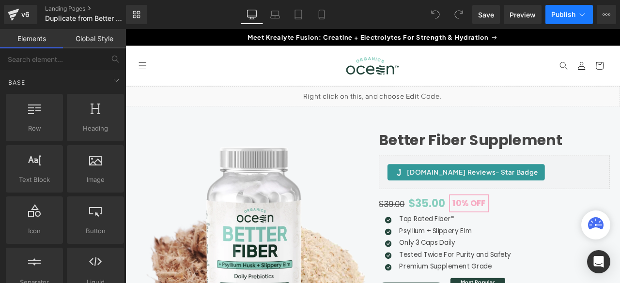
click at [582, 14] on icon at bounding box center [582, 15] width 10 height 10
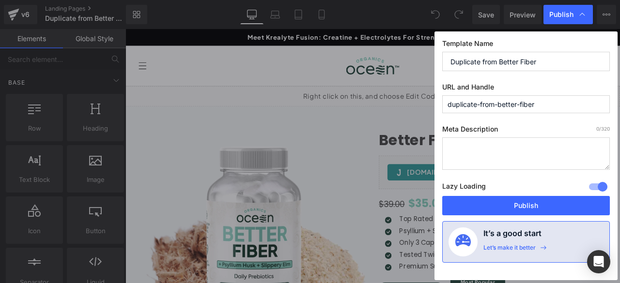
click at [552, 61] on input "Duplicate from Better Fiber" at bounding box center [526, 61] width 168 height 19
paste input "Better Fiber Supplement - Complete Daily Fiber Capsules"
type input "Better Fiber Supplement - Complete Daily Fiber Capsules"
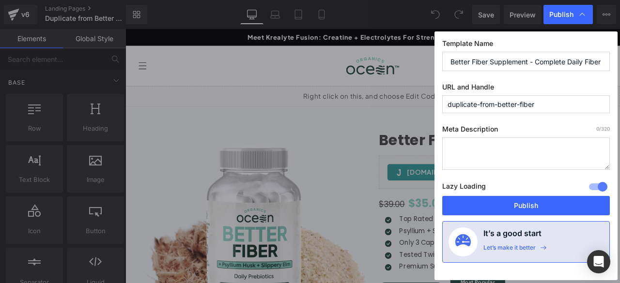
drag, startPoint x: 557, startPoint y: 105, endPoint x: 440, endPoint y: 104, distance: 117.2
click at [440, 104] on div "Template Name Better Fiber Supplement - Complete Daily Fiber Capsules URL and H…" at bounding box center [526, 155] width 183 height 249
click at [498, 105] on input "duplicate-from-better-fiber" at bounding box center [526, 104] width 168 height 18
drag, startPoint x: 498, startPoint y: 105, endPoint x: 439, endPoint y: 107, distance: 58.7
click at [439, 107] on div "Template Name Better Fiber Supplement - Complete Daily Fiber Capsules URL and H…" at bounding box center [526, 155] width 183 height 249
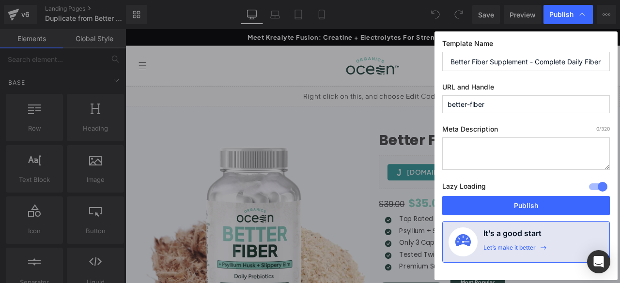
click at [506, 98] on input "better-fiber" at bounding box center [526, 104] width 168 height 18
type input "better-fiber-supplement"
click at [468, 148] on textarea at bounding box center [526, 154] width 168 height 32
paste textarea "Premium fiber supplement with 3-ingredient blend for complete digestive support…"
type textarea "Premium fiber supplement with 3-ingredient blend for complete digestive support…"
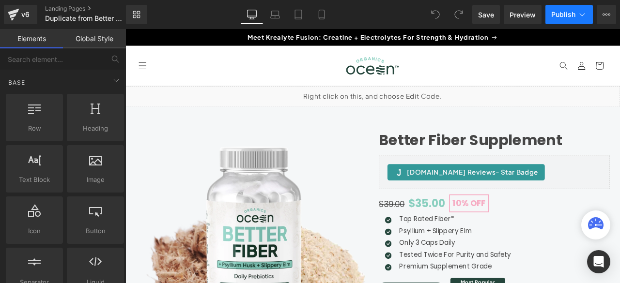
click at [582, 14] on icon at bounding box center [582, 15] width 10 height 10
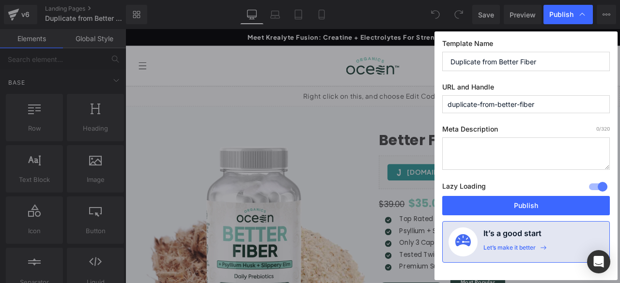
click at [553, 61] on input "Duplicate from Better Fiber" at bounding box center [526, 61] width 168 height 19
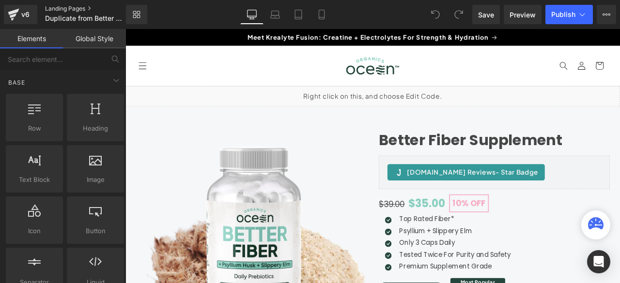
click at [75, 9] on link "Landing Pages" at bounding box center [93, 9] width 97 height 8
